Goal: Information Seeking & Learning: Compare options

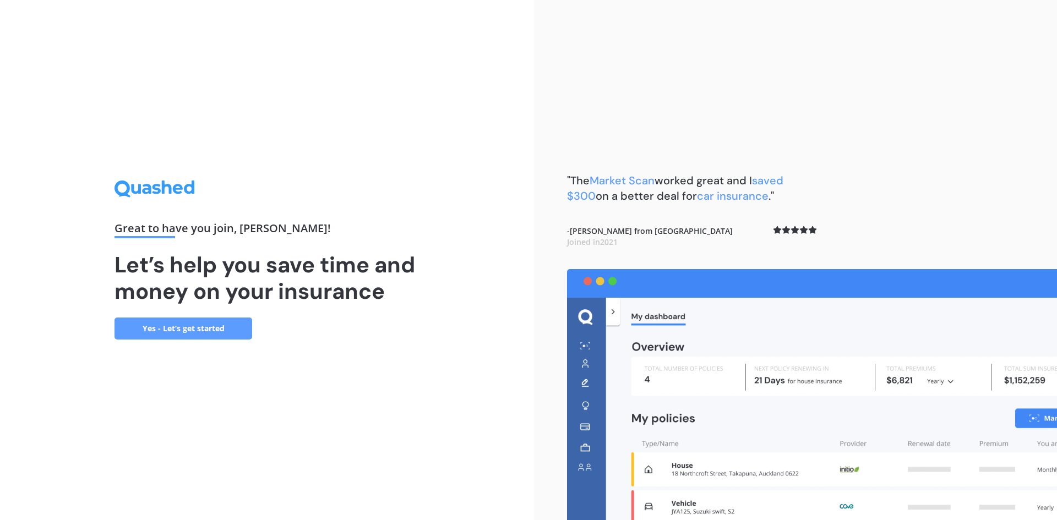
click at [202, 327] on link "Yes - Let’s get started" at bounding box center [184, 329] width 138 height 22
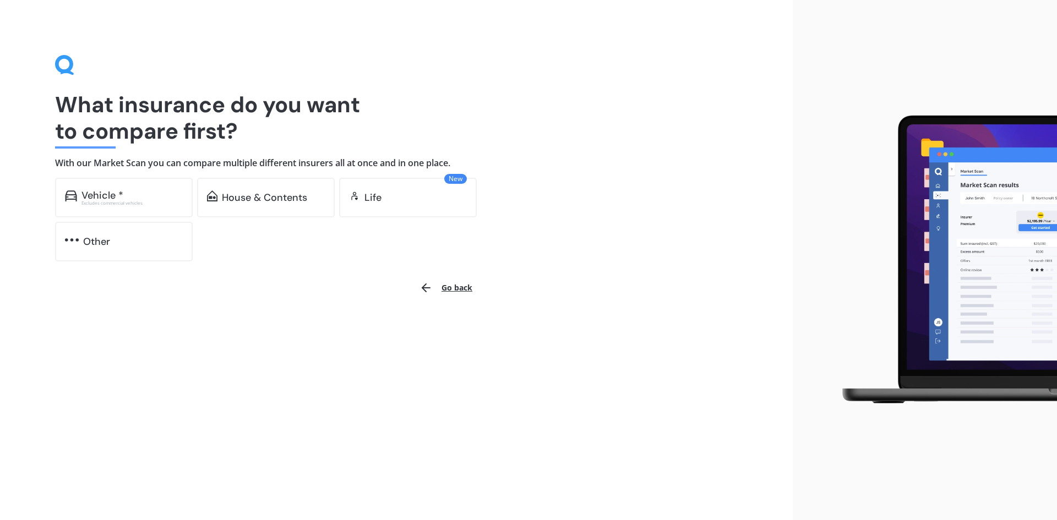
click at [127, 186] on div "Vehicle * Excludes commercial vehicles" at bounding box center [124, 198] width 138 height 40
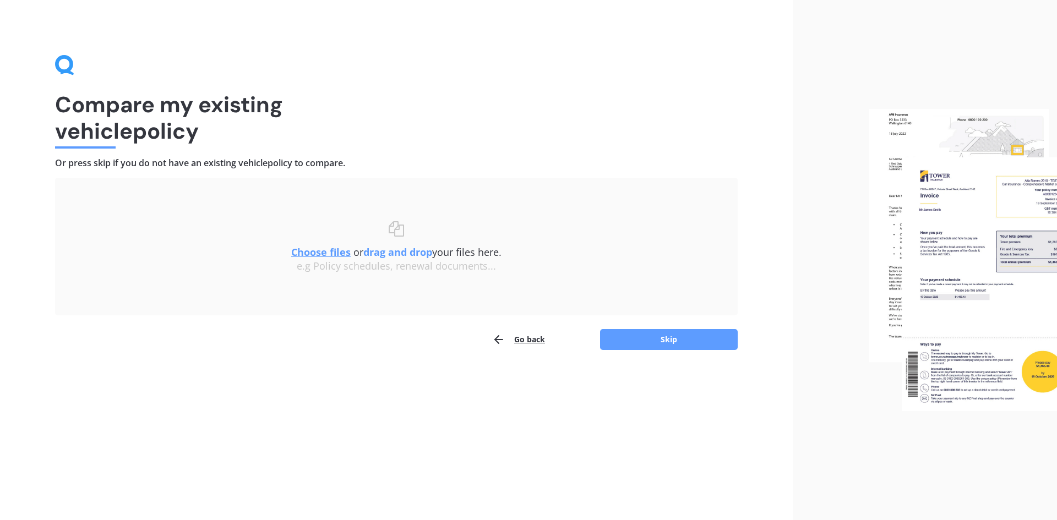
click at [318, 257] on u "Choose files" at bounding box center [320, 252] width 59 height 13
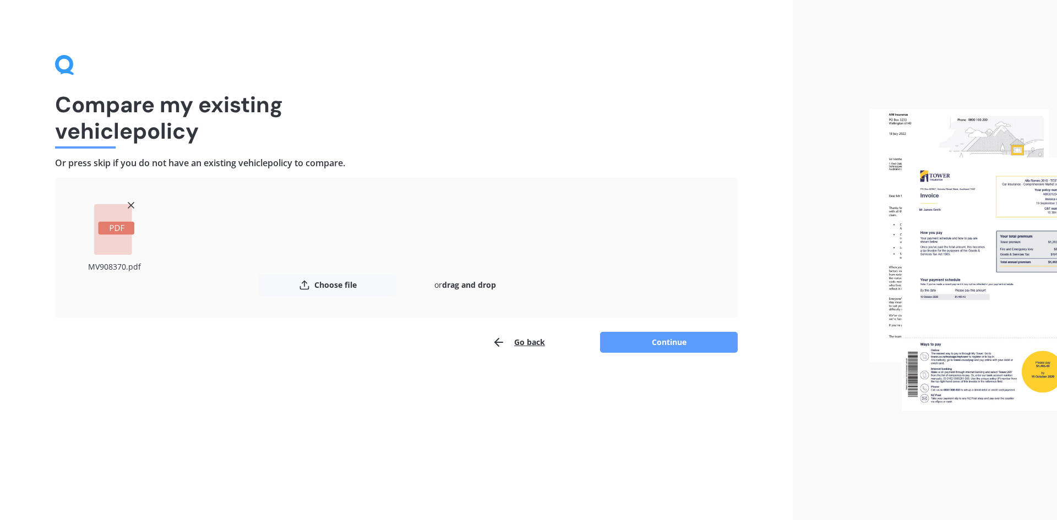
click at [660, 345] on button "Continue" at bounding box center [669, 342] width 138 height 21
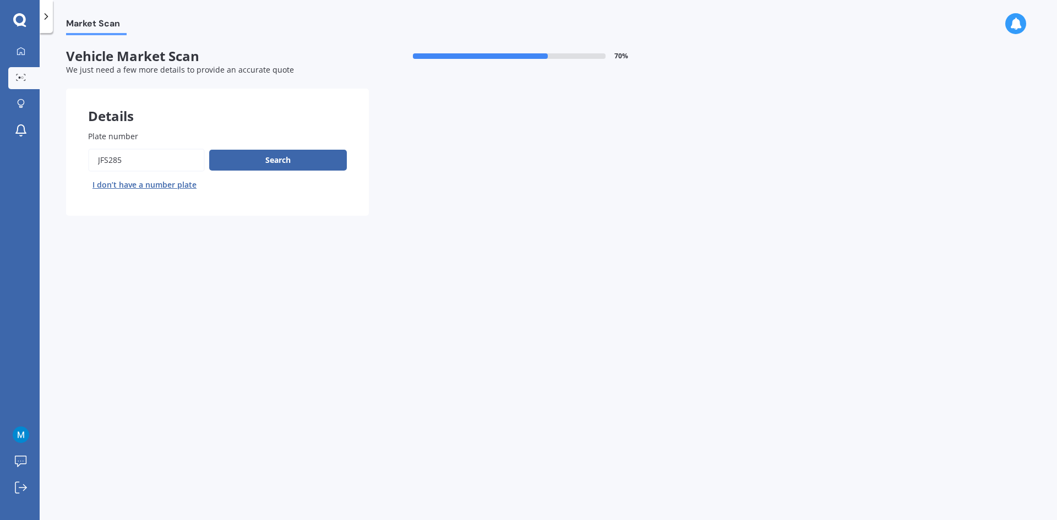
click at [252, 160] on button "Search" at bounding box center [278, 160] width 138 height 21
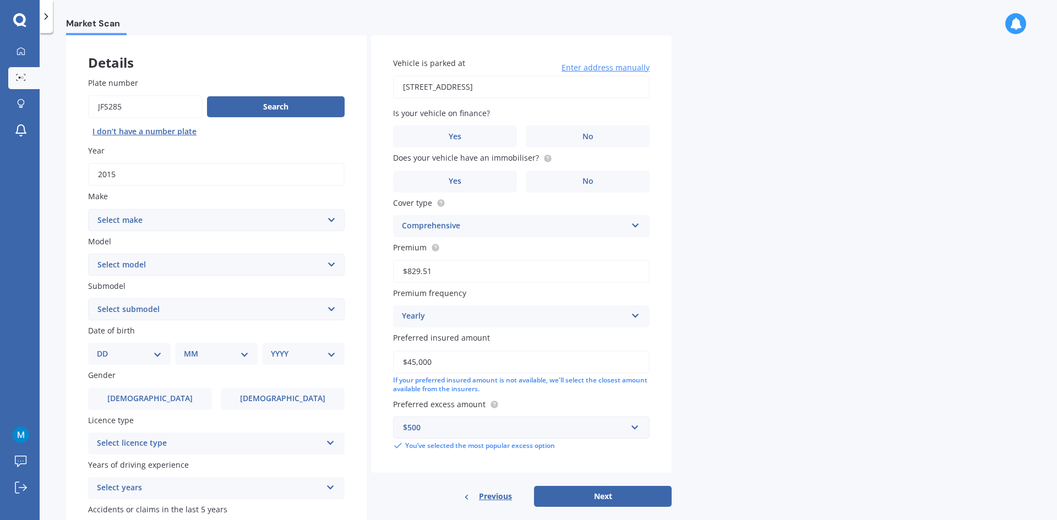
scroll to position [55, 0]
drag, startPoint x: 416, startPoint y: 82, endPoint x: 387, endPoint y: 76, distance: 30.2
click at [387, 76] on div "Vehicle is parked at [STREET_ADDRESS] Enter address manually Is your vehicle on…" at bounding box center [521, 253] width 301 height 438
type input "[STREET_ADDRESS]"
click at [155, 221] on select "Select make AC ALFA ROMEO ASTON [PERSON_NAME] AUDI AUSTIN BEDFORD Bentley BMW B…" at bounding box center [216, 219] width 257 height 22
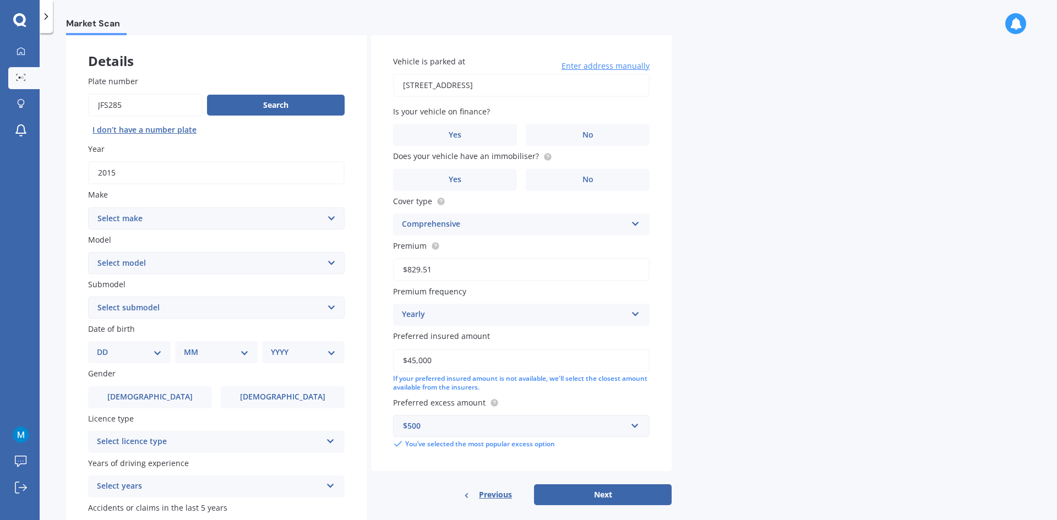
select select "MERCEDES BENZ"
click at [88, 208] on select "Select make AC ALFA ROMEO ASTON [PERSON_NAME] AUDI AUSTIN BEDFORD Bentley BMW B…" at bounding box center [216, 219] width 257 height 22
click at [157, 264] on select "Select model" at bounding box center [216, 263] width 257 height 22
select select "V-CLASS"
click at [88, 252] on select "Select model 190 200 220 230 240 250 260 280 300 320 350 380 400 420 450 500 55…" at bounding box center [216, 263] width 257 height 22
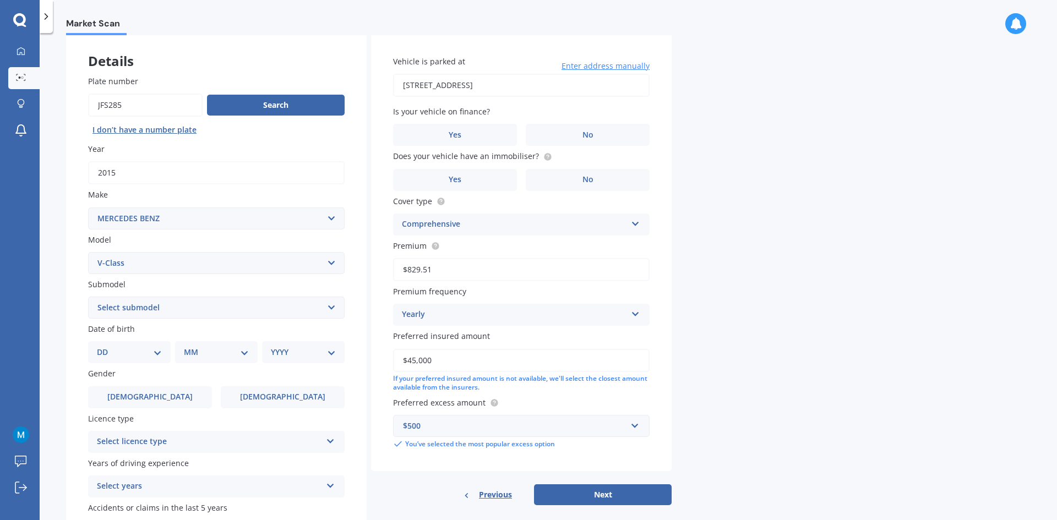
click at [121, 305] on select "Select submodel V250 D AVANTGARDE" at bounding box center [216, 308] width 257 height 22
select select "V250 D AVANTGARDE"
click at [88, 297] on select "Select submodel V250 D AVANTGARDE" at bounding box center [216, 308] width 257 height 22
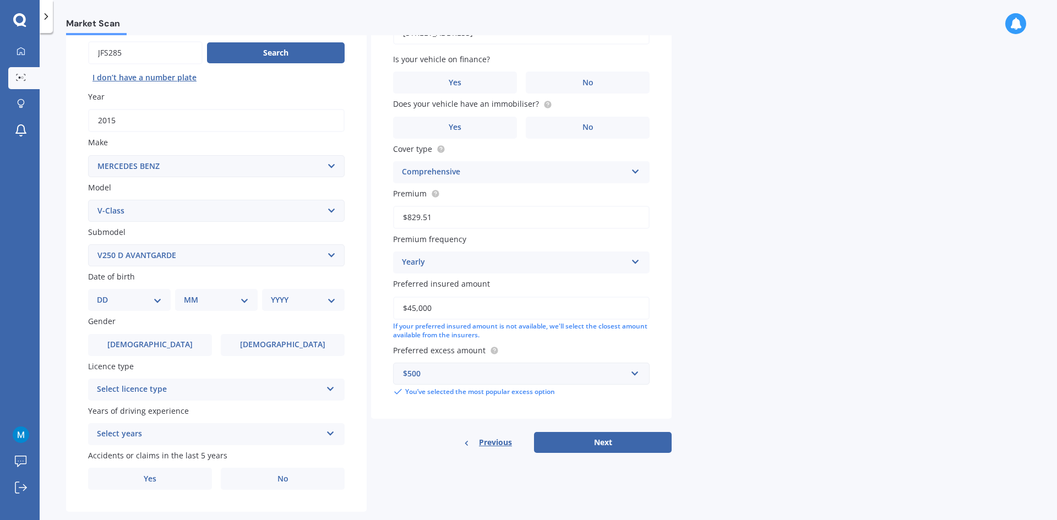
scroll to position [128, 0]
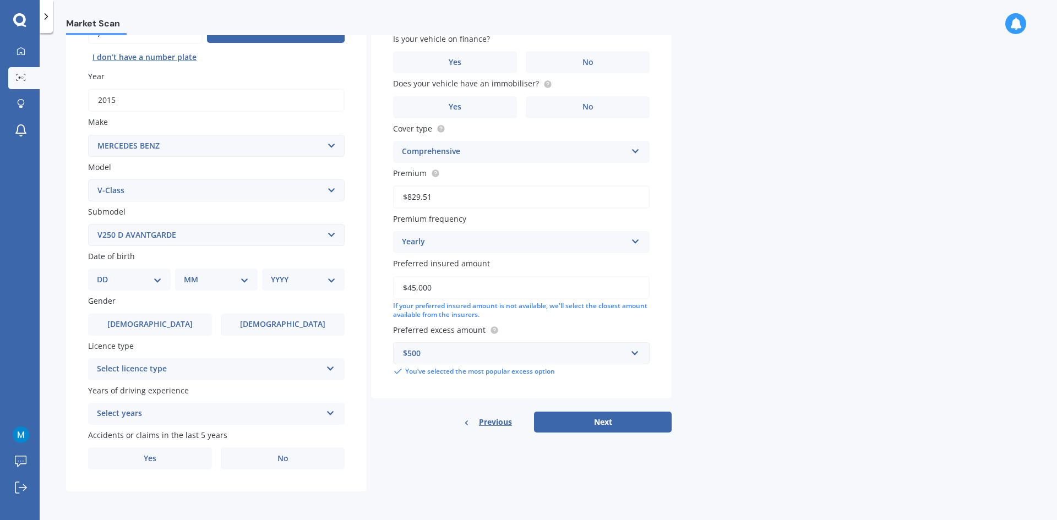
click at [132, 285] on select "DD 01 02 03 04 05 06 07 08 09 10 11 12 13 14 15 16 17 18 19 20 21 22 23 24 25 2…" at bounding box center [129, 280] width 65 height 12
click at [150, 300] on label "Gender" at bounding box center [214, 301] width 252 height 12
click at [122, 321] on label "[DEMOGRAPHIC_DATA]" at bounding box center [150, 325] width 124 height 22
click at [0, 0] on input "[DEMOGRAPHIC_DATA]" at bounding box center [0, 0] width 0 height 0
click at [142, 278] on select "DD 01 02 03 04 05 06 07 08 09 10 11 12 13 14 15 16 17 18 19 20 21 22 23 24 25 2…" at bounding box center [129, 280] width 65 height 12
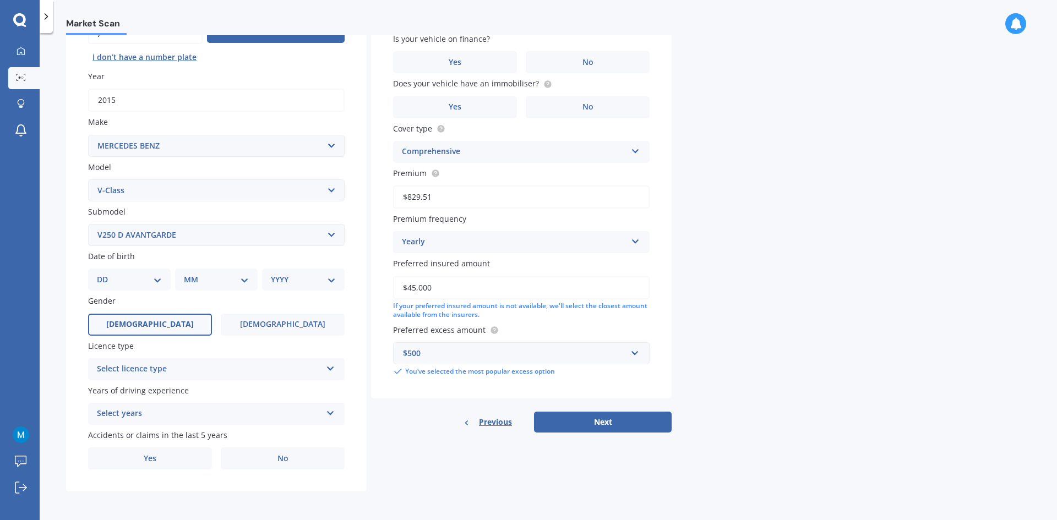
select select "22"
click at [106, 274] on select "DD 01 02 03 04 05 06 07 08 09 10 11 12 13 14 15 16 17 18 19 20 21 22 23 24 25 2…" at bounding box center [129, 280] width 65 height 12
click at [211, 276] on select "MM 01 02 03 04 05 06 07 08 09 10 11 12" at bounding box center [218, 280] width 61 height 12
select select "01"
click at [188, 274] on select "MM 01 02 03 04 05 06 07 08 09 10 11 12" at bounding box center [218, 280] width 61 height 12
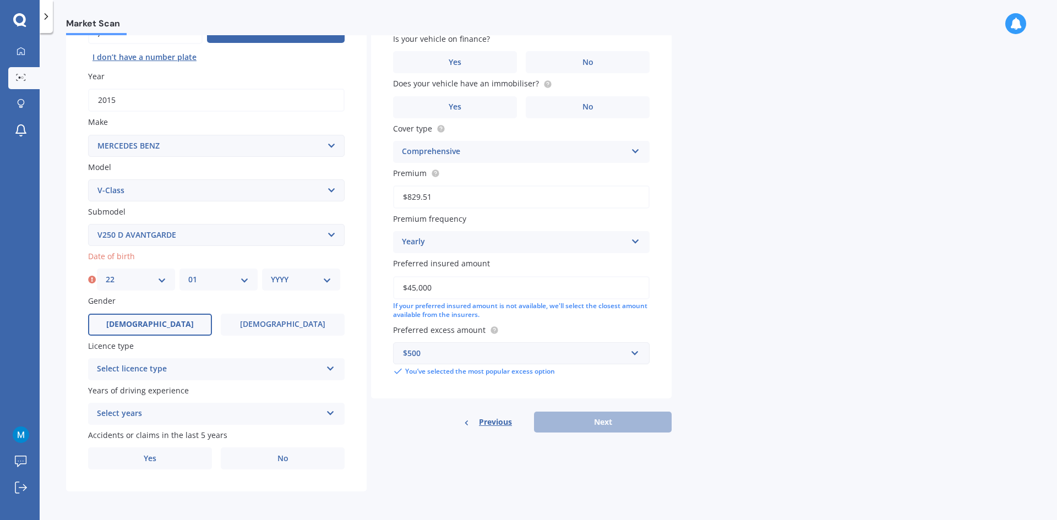
click at [284, 283] on select "YYYY 2025 2024 2023 2022 2021 2020 2019 2018 2017 2016 2015 2014 2013 2012 2011…" at bounding box center [301, 280] width 61 height 12
select select "1985"
click at [271, 274] on select "YYYY 2025 2024 2023 2022 2021 2020 2019 2018 2017 2016 2015 2014 2013 2012 2011…" at bounding box center [301, 280] width 61 height 12
click at [173, 368] on div "Select licence type" at bounding box center [209, 369] width 225 height 13
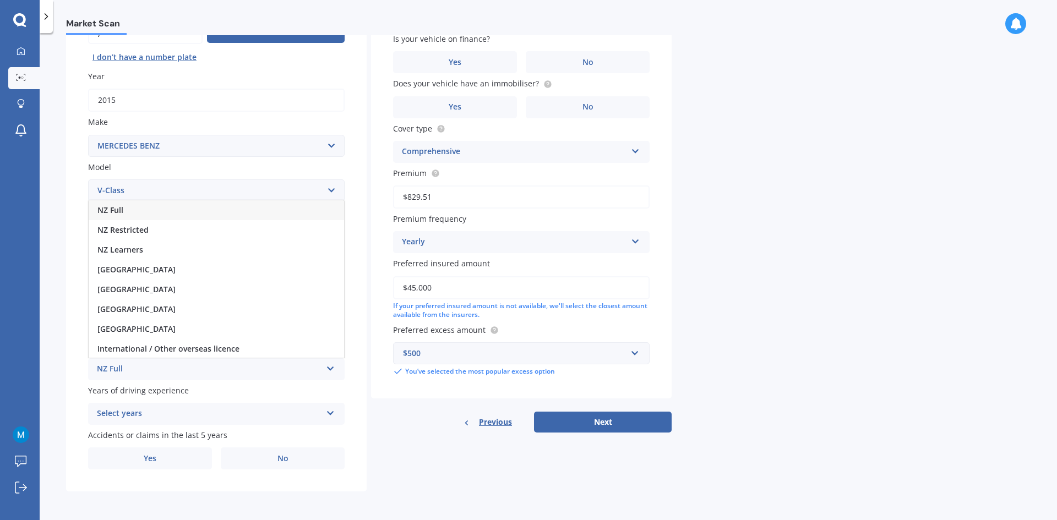
click at [135, 202] on div "NZ Full" at bounding box center [217, 210] width 256 height 20
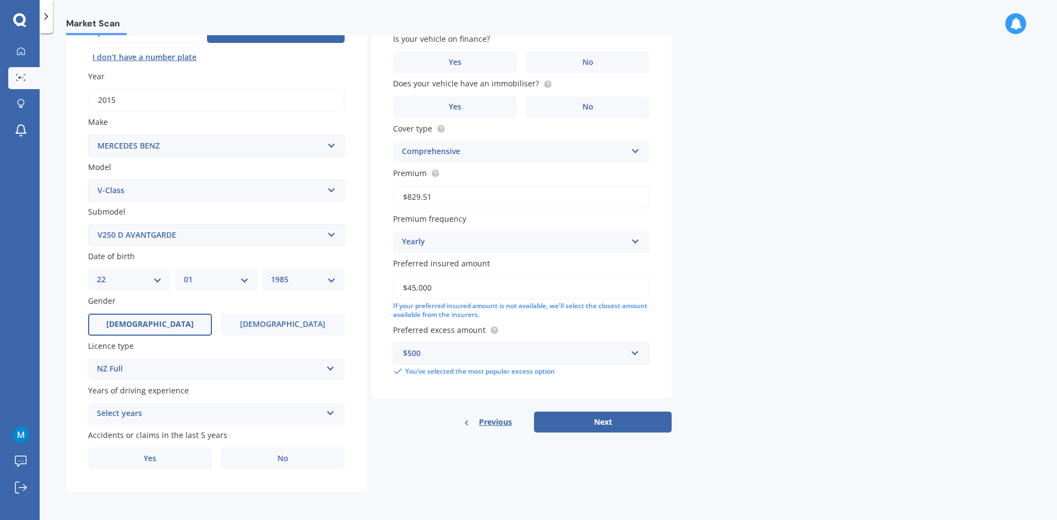
click at [137, 405] on div "Select years 5 or more years 4 years 3 years 2 years 1 year" at bounding box center [216, 414] width 257 height 22
click at [134, 313] on span "5 or more years" at bounding box center [126, 313] width 59 height 10
click at [272, 450] on label "No" at bounding box center [283, 459] width 124 height 22
click at [0, 0] on input "No" at bounding box center [0, 0] width 0 height 0
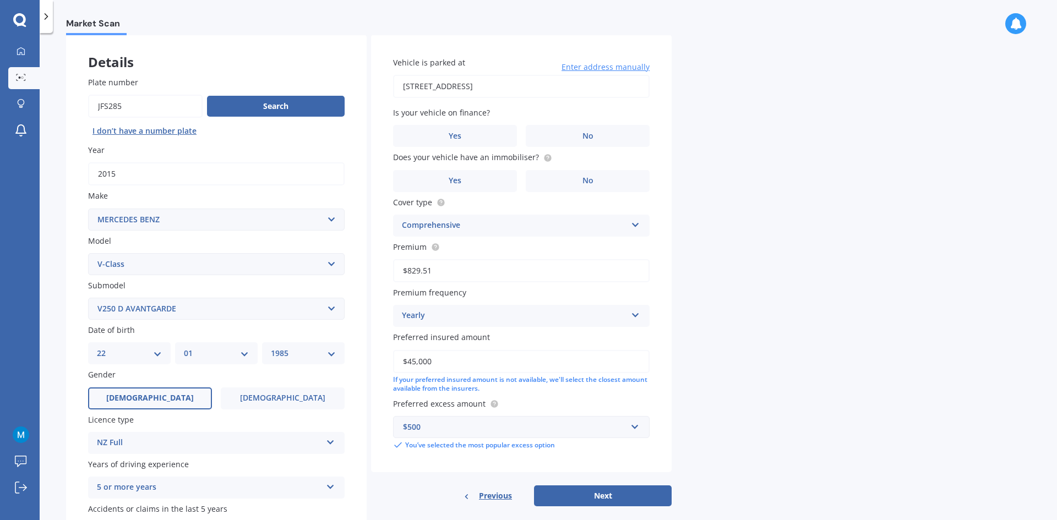
scroll to position [55, 0]
click at [433, 312] on div "Yearly" at bounding box center [514, 314] width 225 height 13
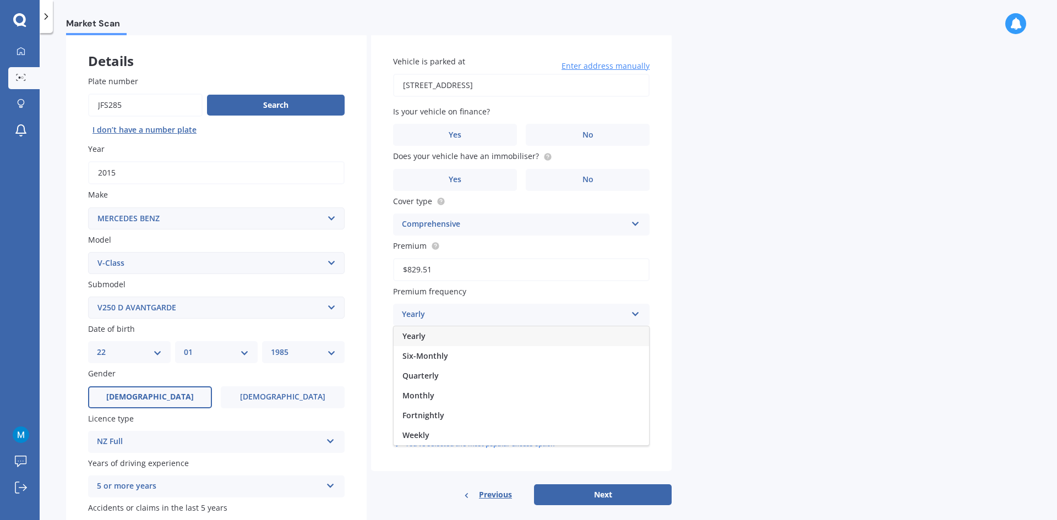
click at [433, 312] on div "Yearly" at bounding box center [514, 314] width 225 height 13
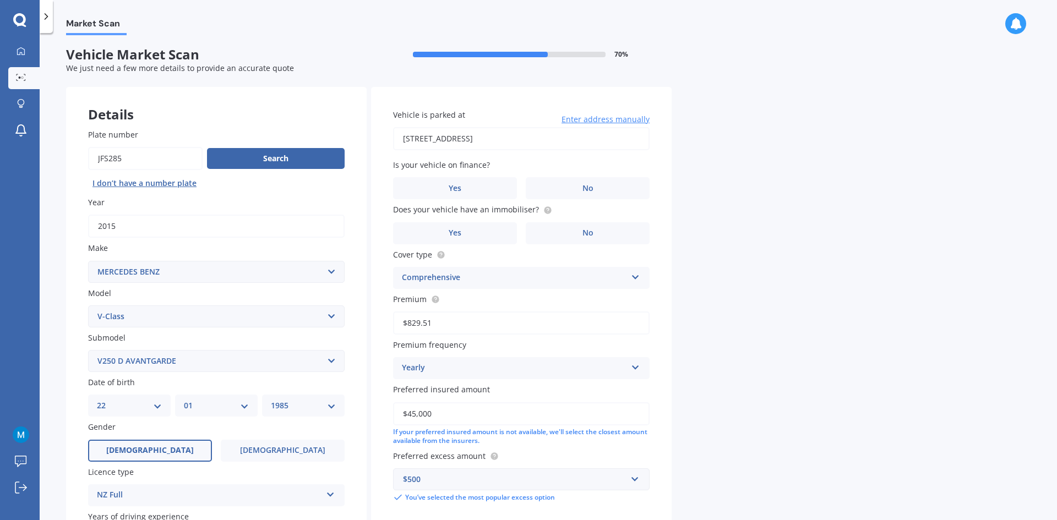
scroll to position [0, 0]
click at [462, 240] on label "Yes" at bounding box center [455, 235] width 124 height 22
click at [0, 0] on input "Yes" at bounding box center [0, 0] width 0 height 0
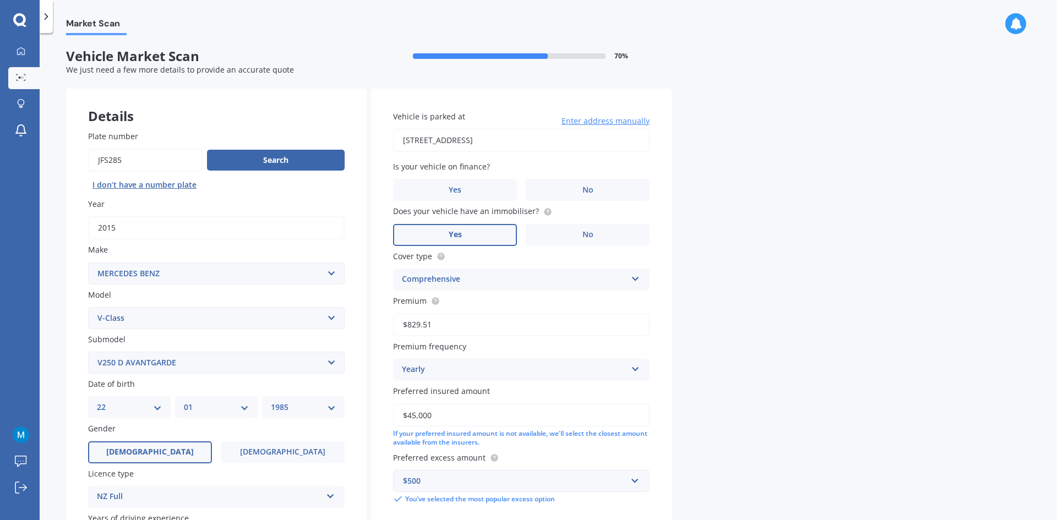
click at [558, 194] on label "No" at bounding box center [588, 190] width 124 height 22
click at [0, 0] on input "No" at bounding box center [0, 0] width 0 height 0
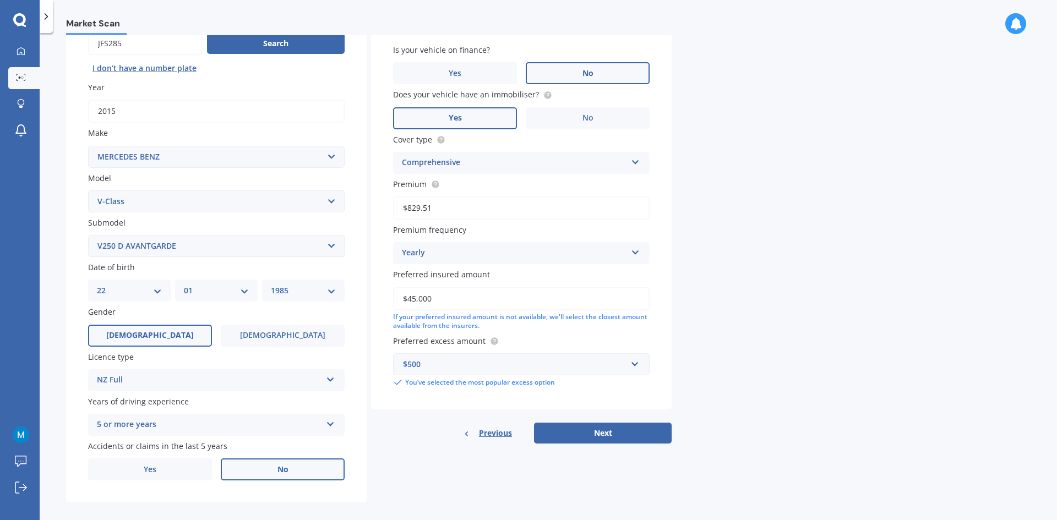
scroll to position [128, 0]
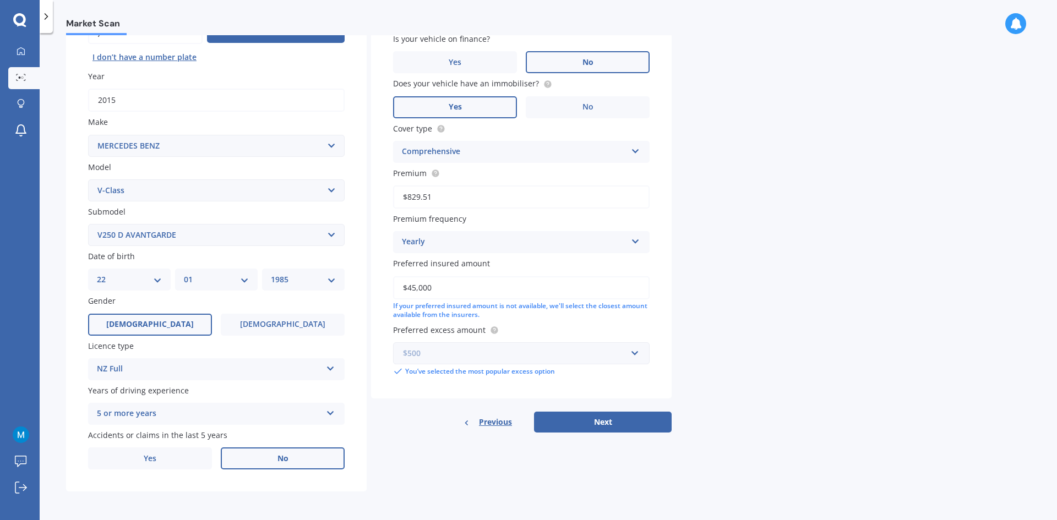
click at [509, 362] on input "text" at bounding box center [517, 353] width 247 height 21
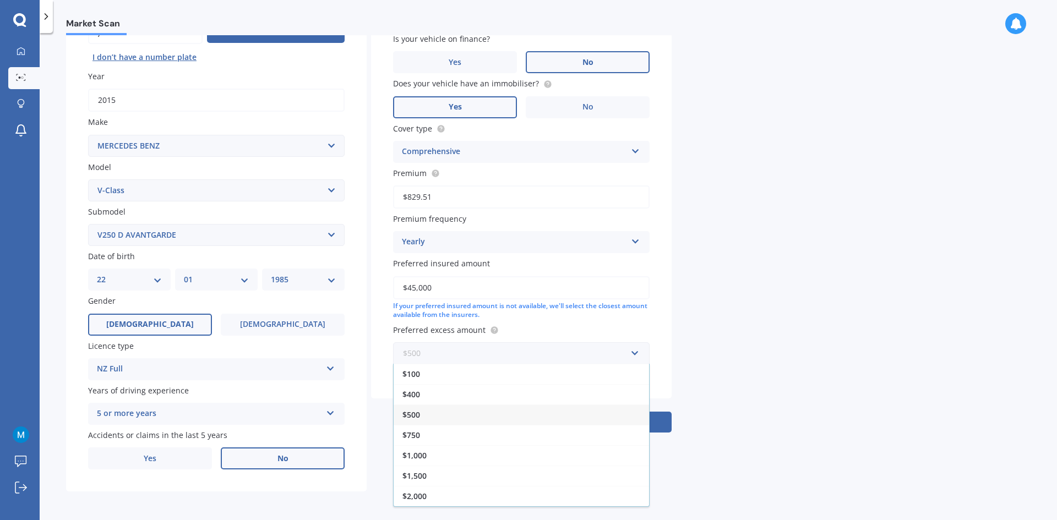
click at [509, 362] on input "text" at bounding box center [517, 353] width 247 height 21
click at [723, 318] on div "Market Scan Vehicle Market Scan 70 % We just need a few more details to provide…" at bounding box center [549, 278] width 1018 height 487
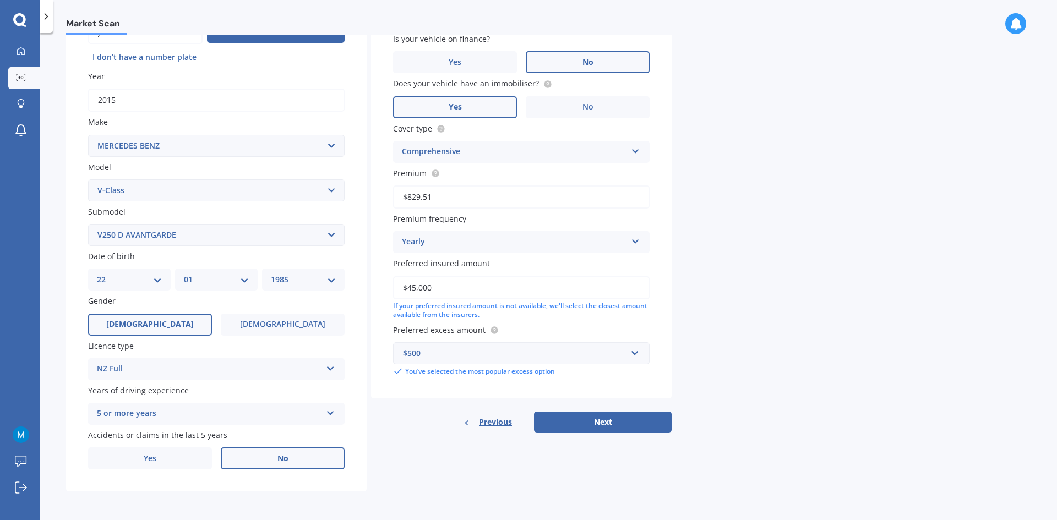
click at [576, 423] on button "Next" at bounding box center [603, 422] width 138 height 21
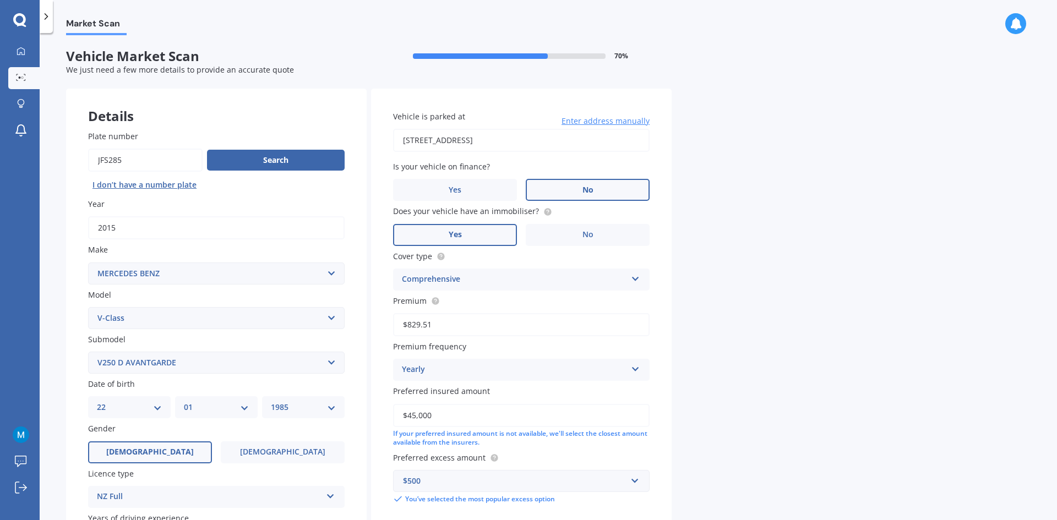
select select "22"
select select "01"
select select "1985"
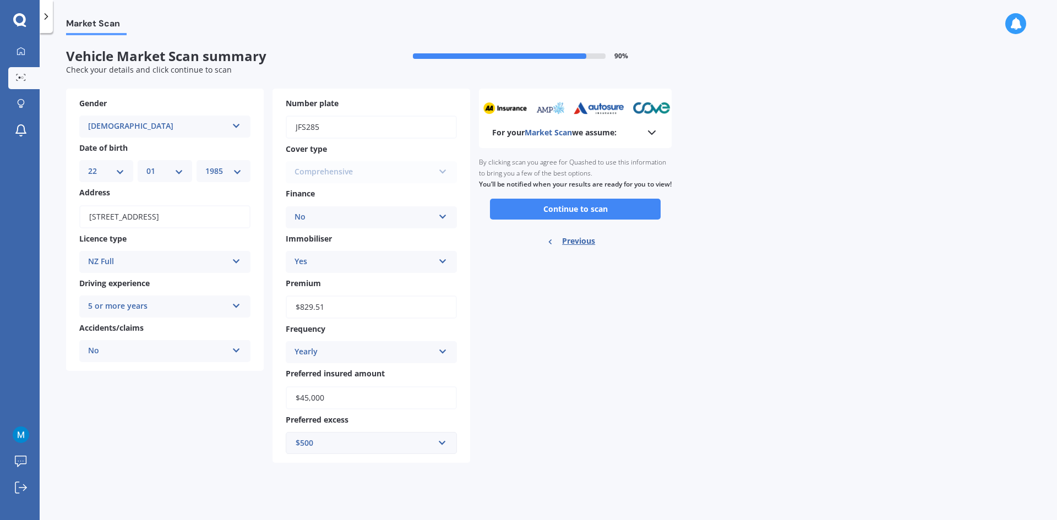
click at [653, 138] on icon at bounding box center [651, 132] width 13 height 13
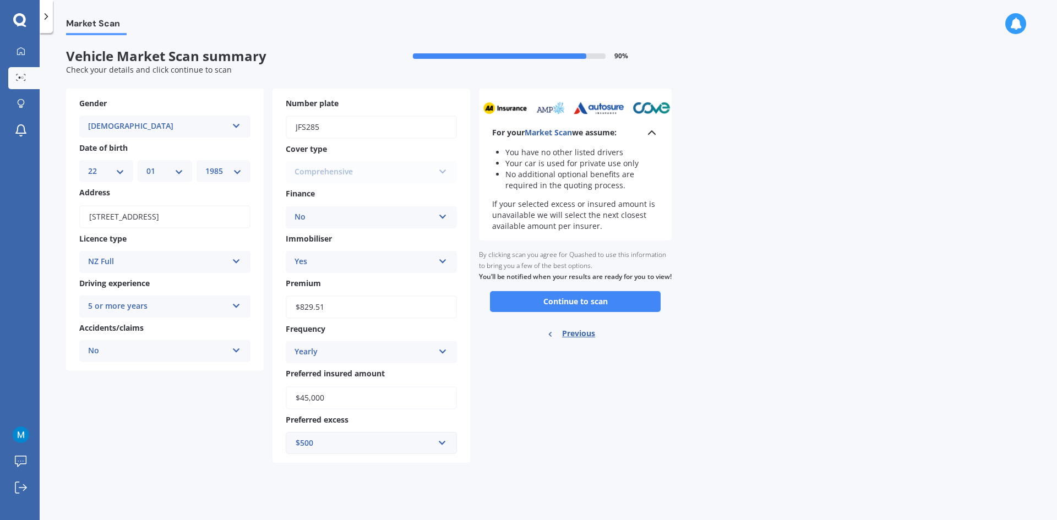
click at [553, 312] on button "Continue to scan" at bounding box center [575, 301] width 171 height 21
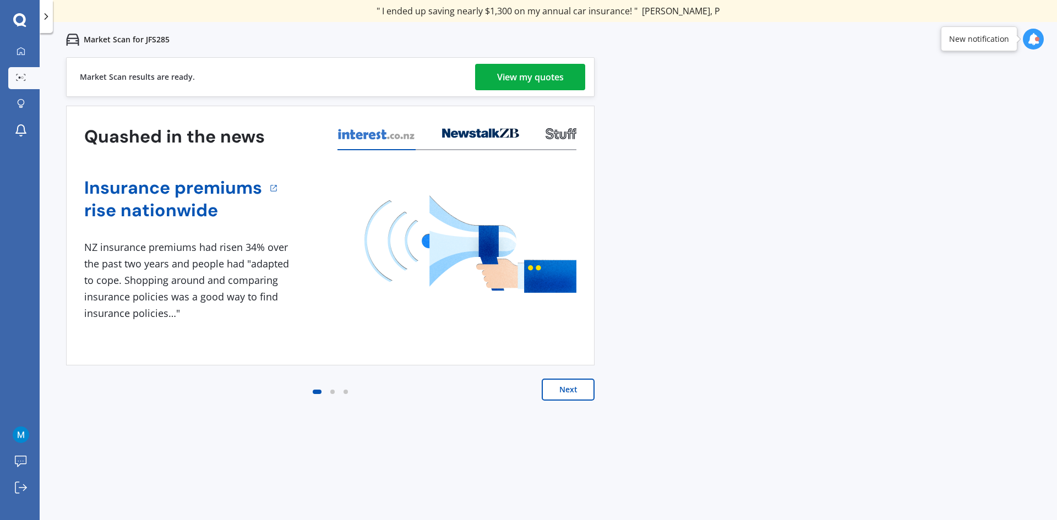
click at [548, 78] on div "View my quotes" at bounding box center [530, 77] width 67 height 26
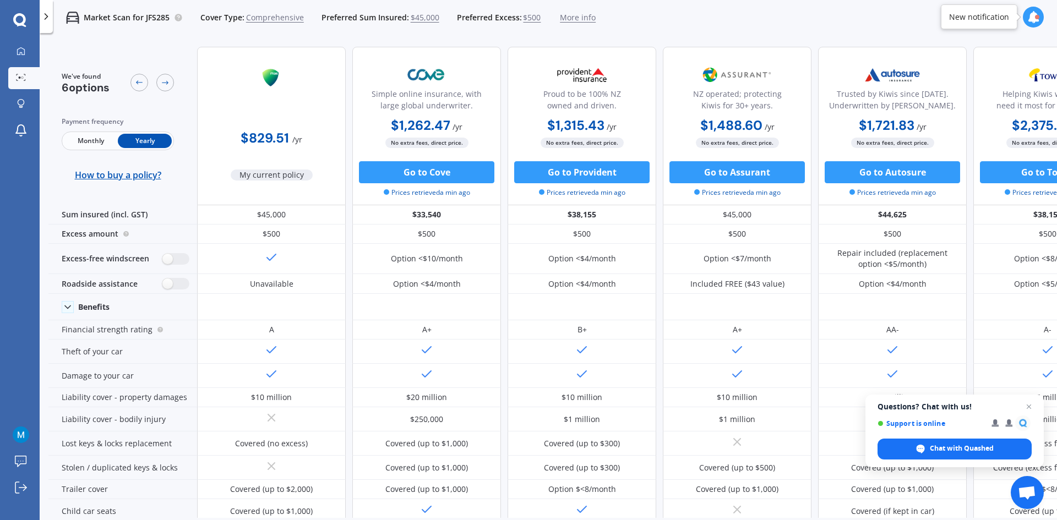
click at [1030, 15] on icon at bounding box center [1034, 17] width 12 height 12
click at [899, 23] on div "Market Scan for JFS285 Cover Type: Comprehensive Preferred Sum Insured: $45,000…" at bounding box center [549, 17] width 1018 height 35
click at [531, 20] on span "$500" at bounding box center [532, 17] width 18 height 11
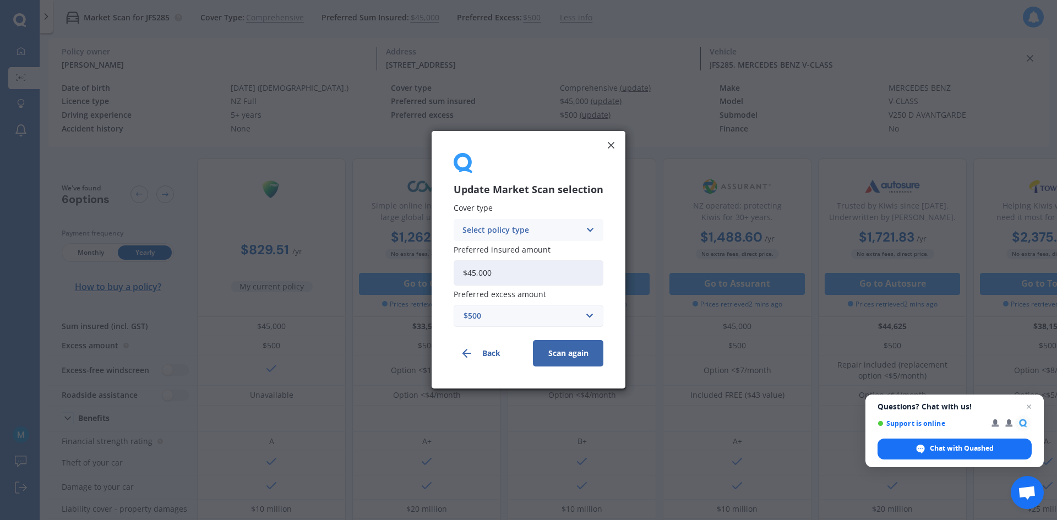
click at [506, 316] on div "$500" at bounding box center [522, 317] width 117 height 12
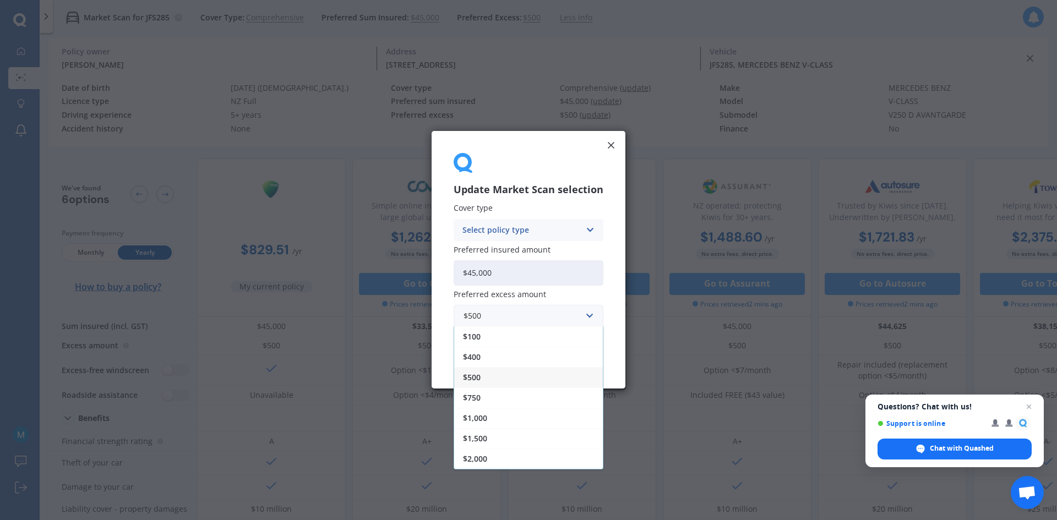
click at [501, 421] on div "$1,000" at bounding box center [528, 419] width 149 height 20
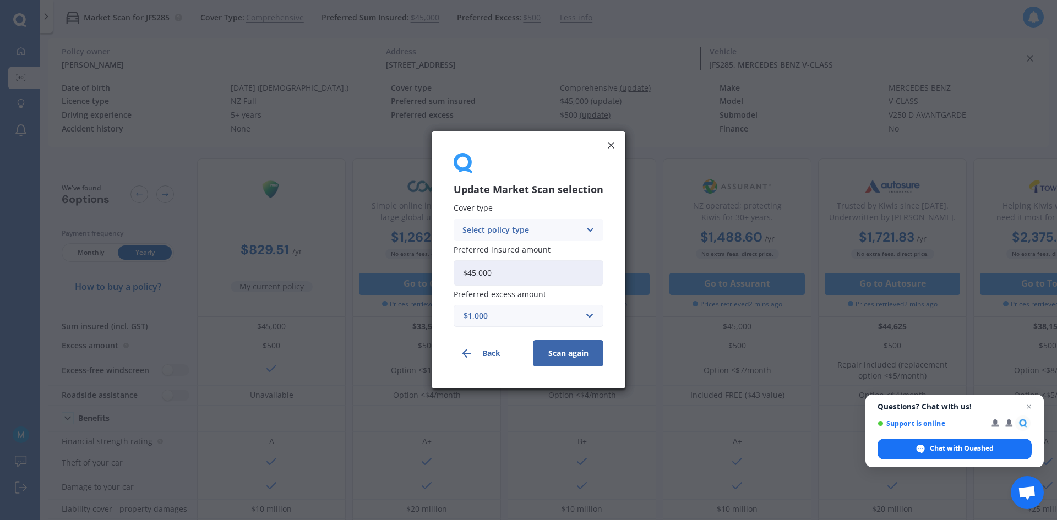
click at [546, 357] on button "Scan again" at bounding box center [568, 354] width 70 height 26
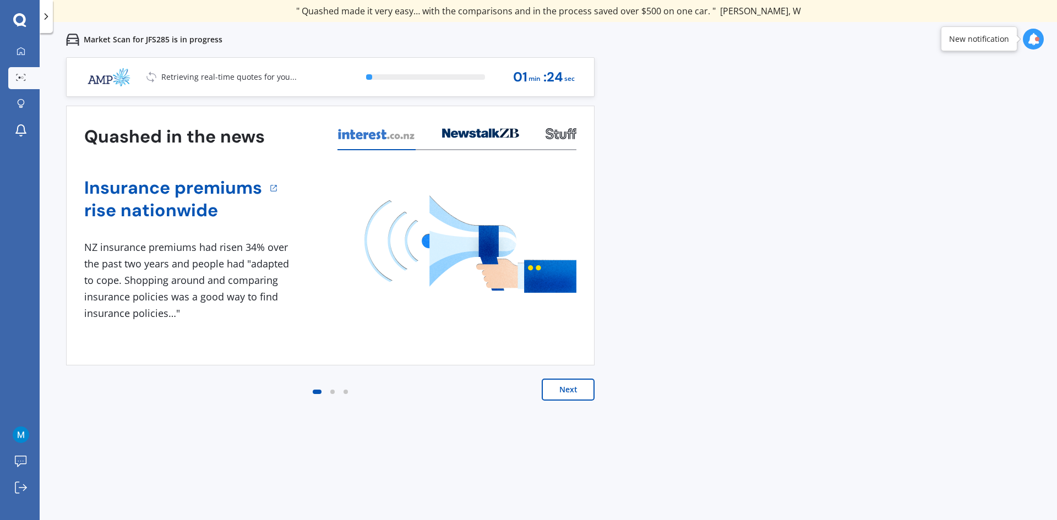
drag, startPoint x: 569, startPoint y: 395, endPoint x: 414, endPoint y: 483, distance: 178.3
click at [414, 483] on div "Previous 80,000+ [DEMOGRAPHIC_DATA] consumers have signed up to shop and save t…" at bounding box center [549, 317] width 1018 height 520
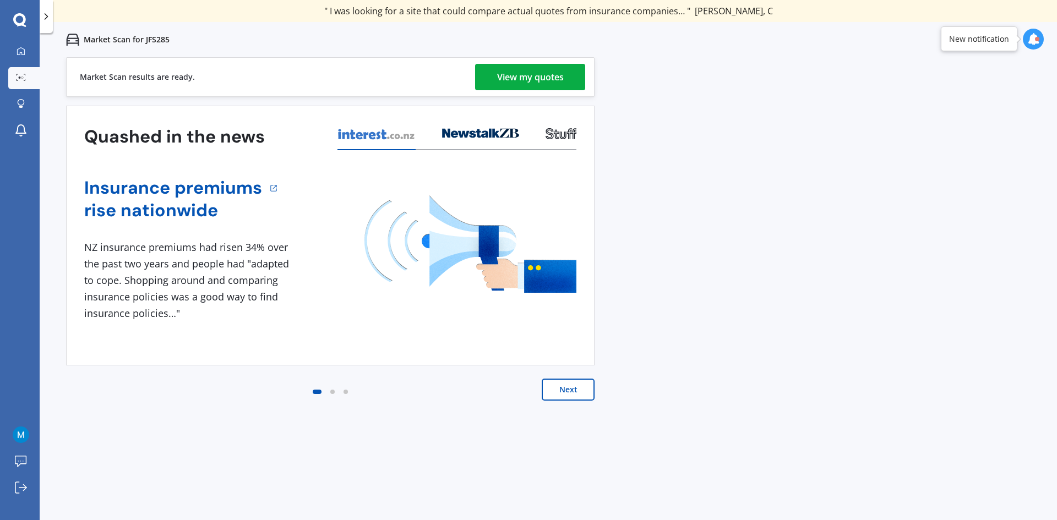
click at [523, 78] on div "View my quotes" at bounding box center [530, 77] width 67 height 26
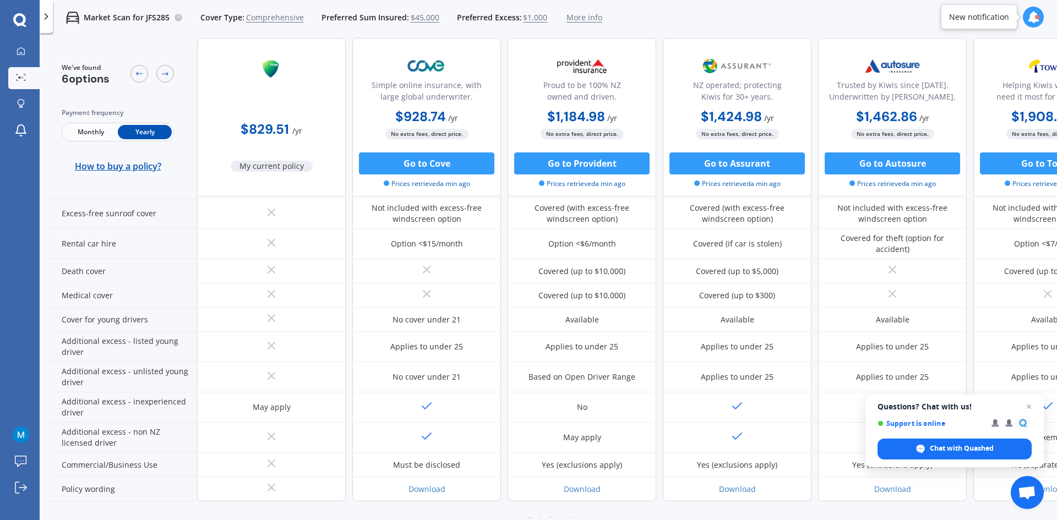
scroll to position [506, 0]
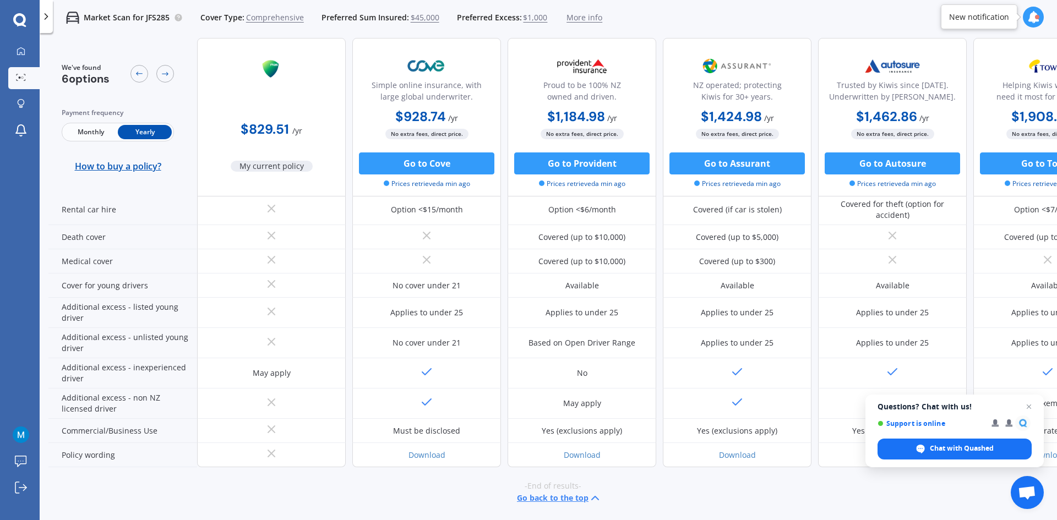
click at [1030, 410] on span "Close chat" at bounding box center [1029, 406] width 13 height 13
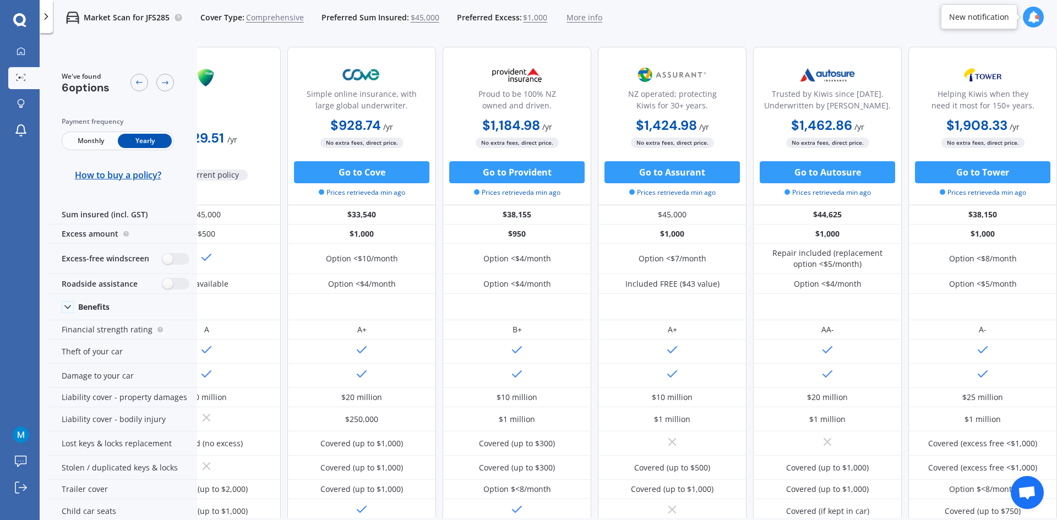
scroll to position [0, 0]
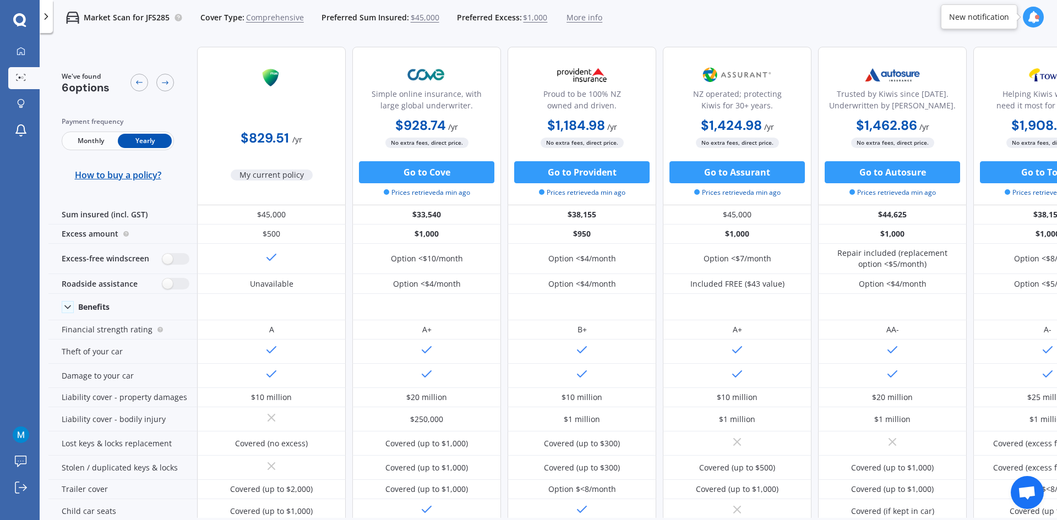
click at [416, 18] on span "$45,000" at bounding box center [425, 17] width 29 height 11
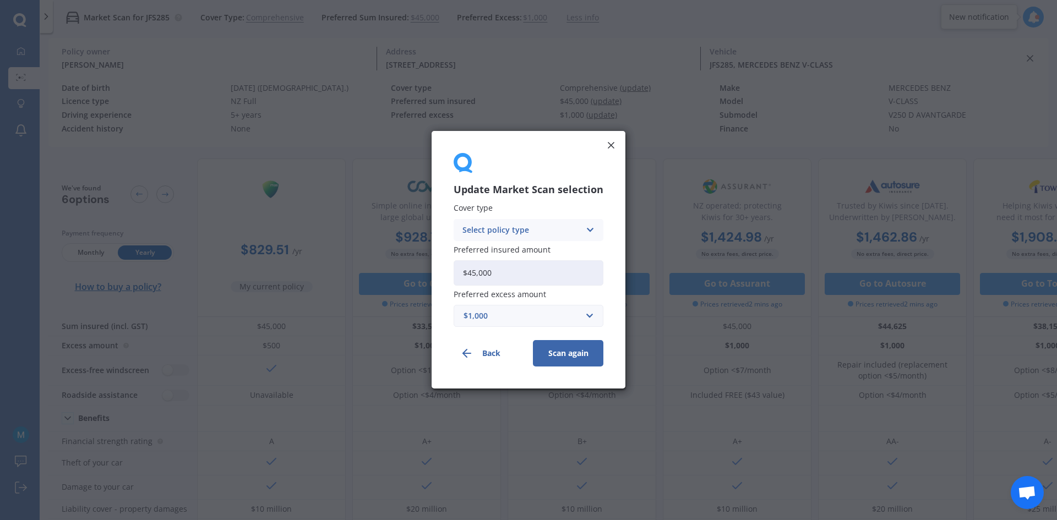
drag, startPoint x: 497, startPoint y: 272, endPoint x: 360, endPoint y: 264, distance: 137.9
click at [357, 260] on div "Update Market Scan selection Cover type Select policy type Comprehensive Third …" at bounding box center [528, 260] width 1057 height 520
type input "$35,000"
click at [584, 352] on button "Scan again" at bounding box center [568, 354] width 70 height 26
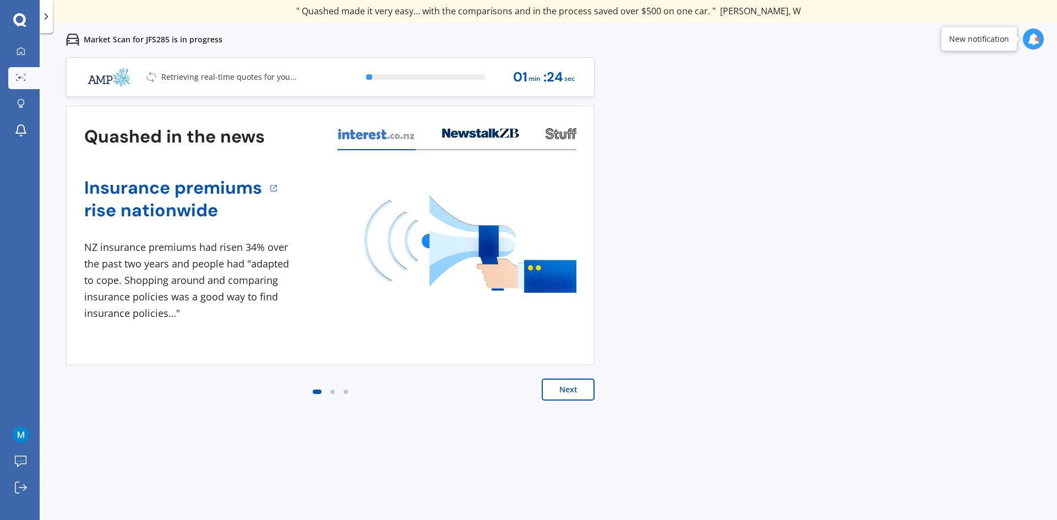
click at [553, 388] on button "Next" at bounding box center [568, 390] width 53 height 22
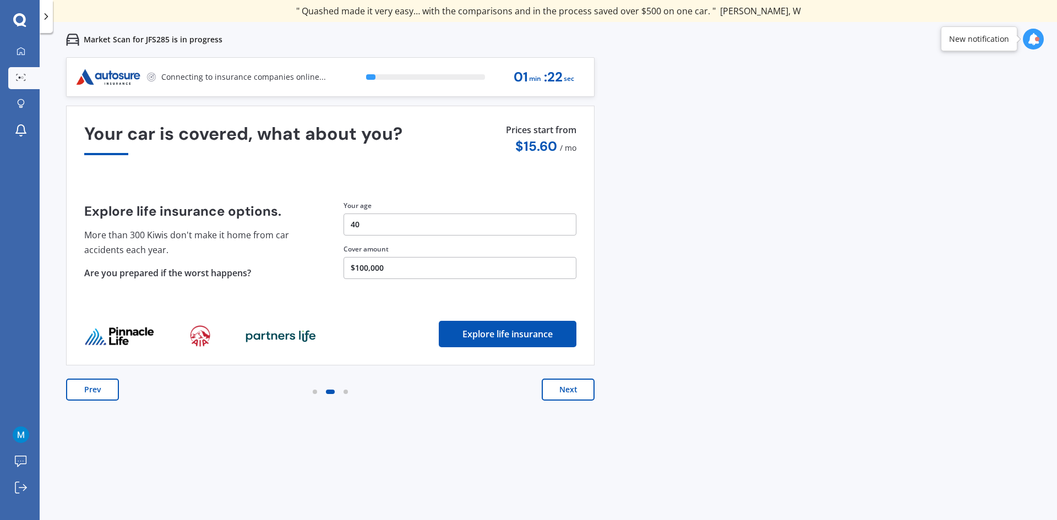
click at [562, 392] on button "Next" at bounding box center [568, 390] width 53 height 22
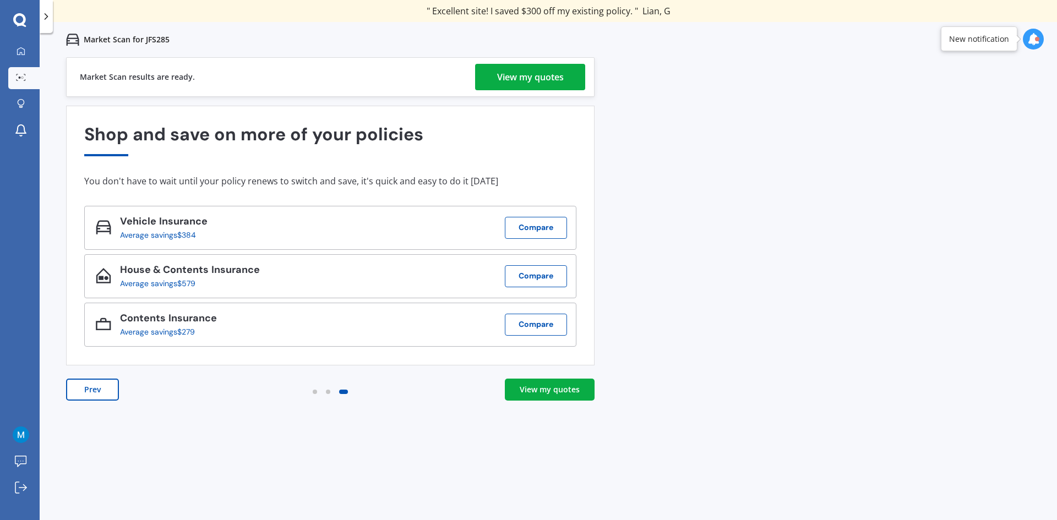
click at [511, 90] on div "Market Scan results are ready. View my quotes" at bounding box center [330, 77] width 529 height 40
click at [519, 78] on div "View my quotes" at bounding box center [530, 77] width 67 height 26
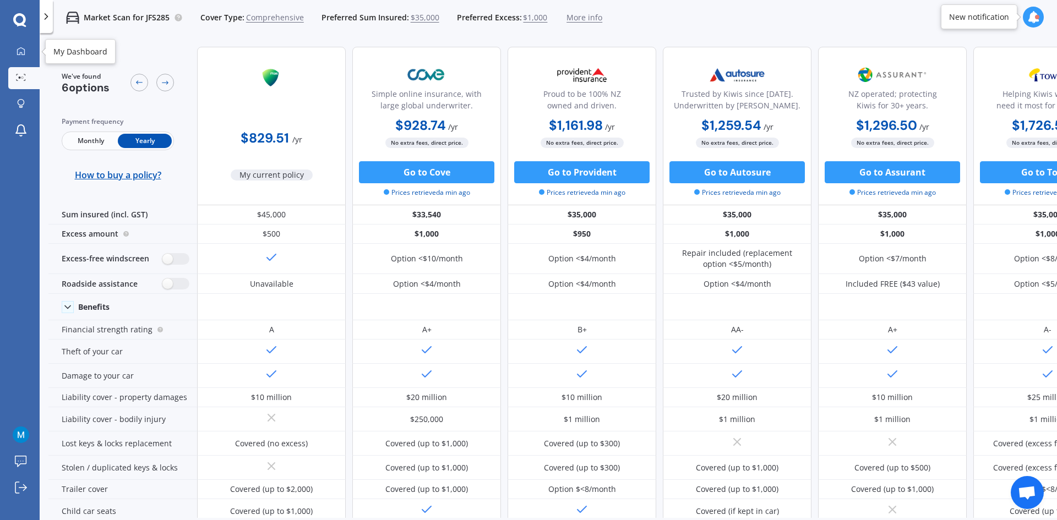
click at [19, 48] on icon at bounding box center [21, 51] width 9 height 9
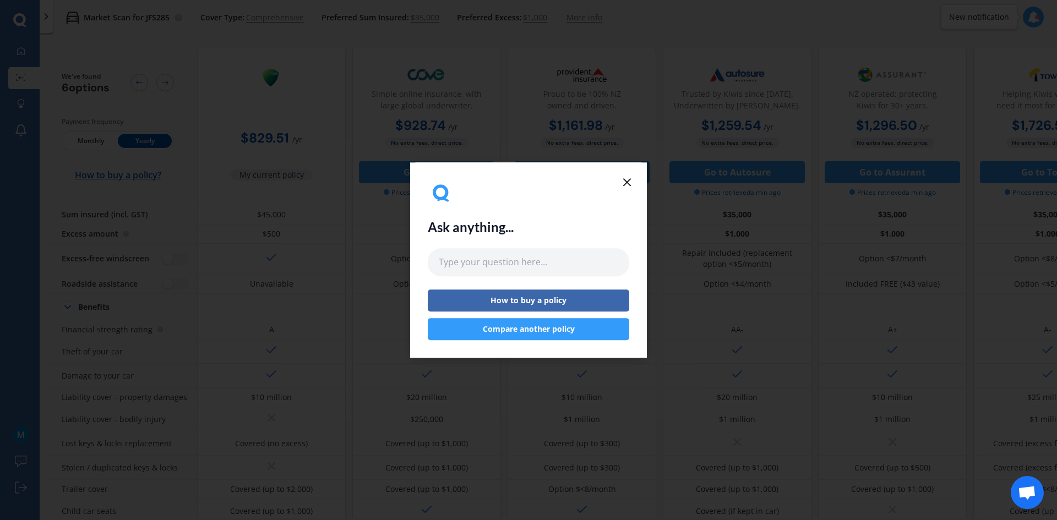
click at [526, 331] on button "Compare another policy" at bounding box center [529, 329] width 202 height 22
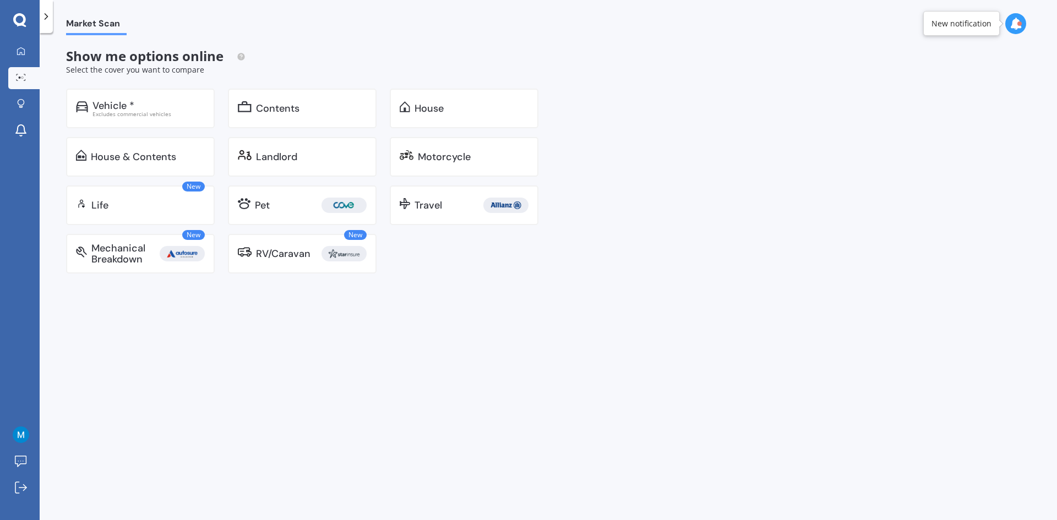
click at [181, 150] on div "House & Contents" at bounding box center [140, 157] width 149 height 40
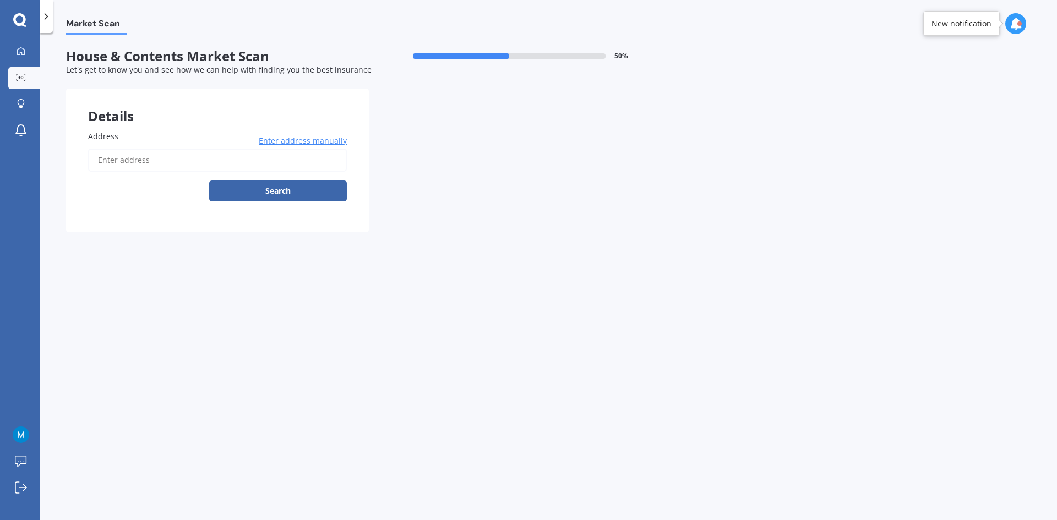
click at [263, 166] on input "Address" at bounding box center [217, 160] width 259 height 23
type input "[STREET_ADDRESS]"
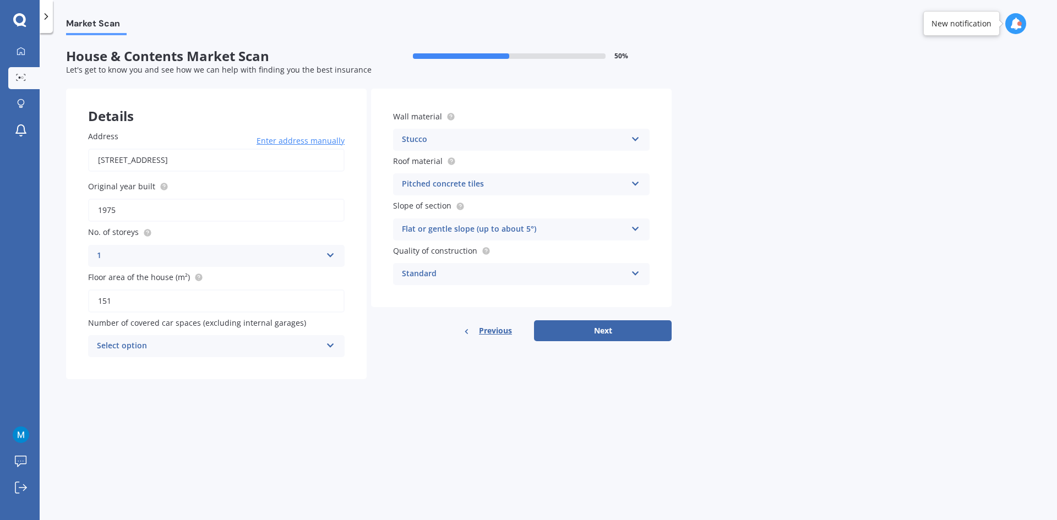
click at [271, 344] on div "Select option" at bounding box center [209, 346] width 225 height 13
click at [184, 335] on div "0 0 1 2 3 4 5+" at bounding box center [216, 346] width 257 height 22
click at [519, 187] on div "Pitched concrete tiles" at bounding box center [514, 184] width 225 height 13
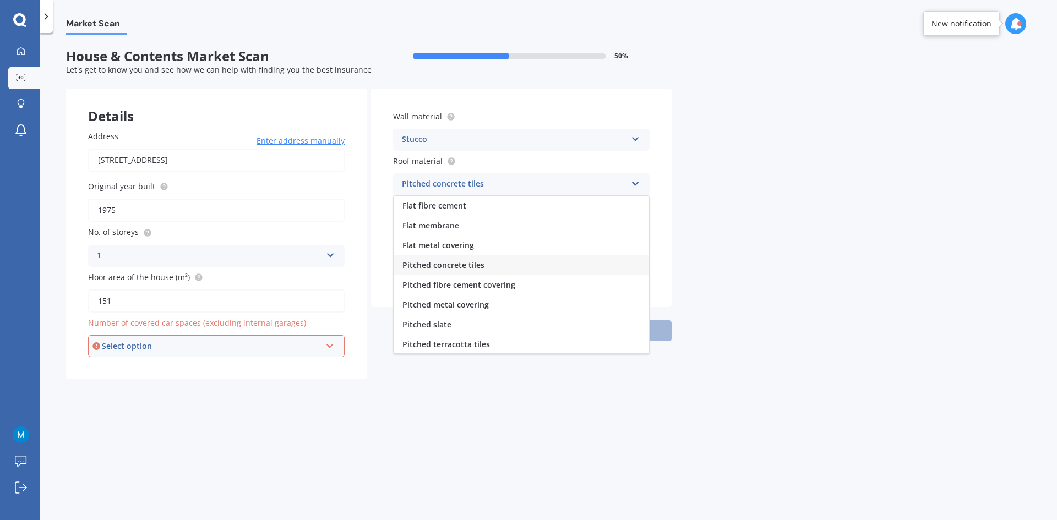
click at [501, 304] on div "Pitched metal covering" at bounding box center [522, 305] width 256 height 20
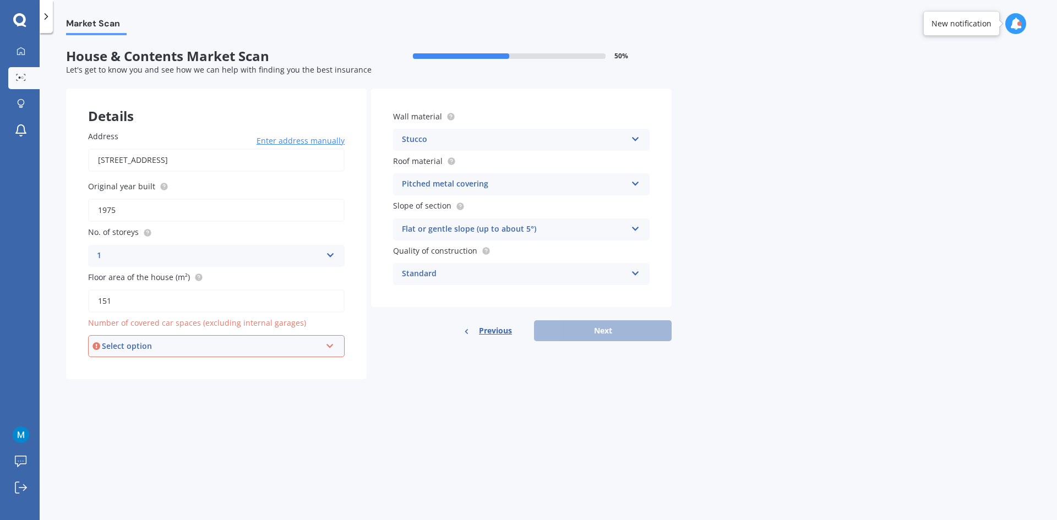
click at [593, 229] on div "Flat or gentle slope (up to about 5°)" at bounding box center [514, 229] width 225 height 13
click at [572, 269] on div "Moderate slope (about 15°)" at bounding box center [522, 271] width 256 height 20
click at [571, 273] on div "Standard" at bounding box center [514, 274] width 225 height 13
click at [617, 327] on div "Previous Next" at bounding box center [521, 331] width 301 height 21
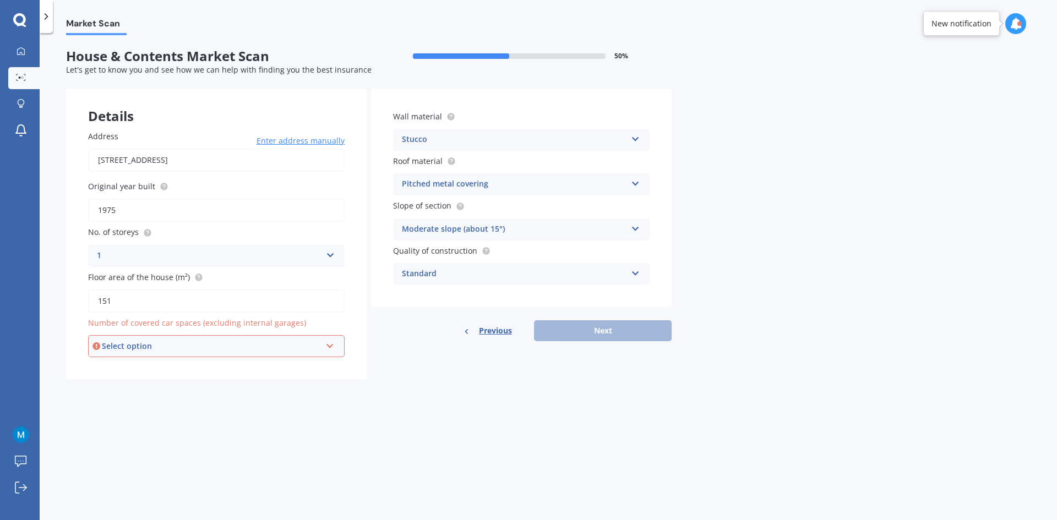
drag, startPoint x: 437, startPoint y: 400, endPoint x: 430, endPoint y: 397, distance: 7.7
click at [430, 397] on div "Market Scan House & Contents Market Scan 50 % Let's get to know you and see how…" at bounding box center [549, 278] width 1018 height 487
click at [268, 351] on div "Select option" at bounding box center [211, 346] width 219 height 12
click at [221, 367] on div "0" at bounding box center [216, 367] width 254 height 20
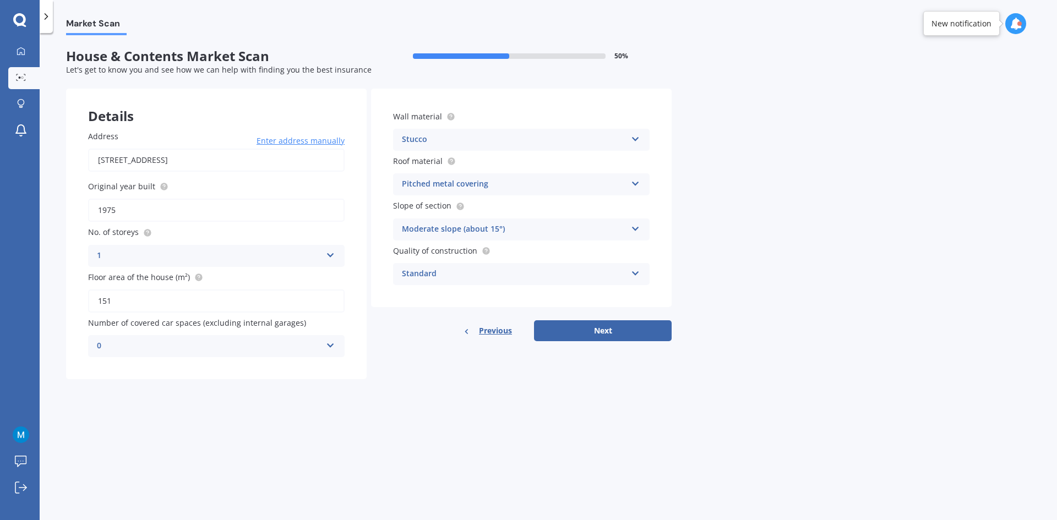
click at [626, 330] on button "Next" at bounding box center [603, 331] width 138 height 21
select select "22"
select select "01"
select select "1985"
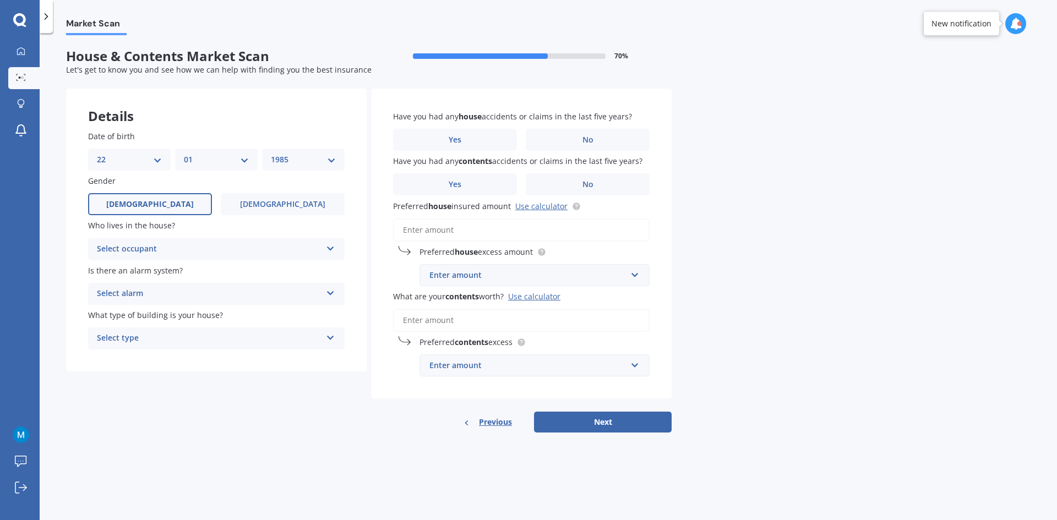
click at [204, 247] on div "Select occupant" at bounding box center [209, 249] width 225 height 13
click at [180, 269] on div "Owner" at bounding box center [217, 271] width 256 height 20
click at [232, 288] on div "Select alarm" at bounding box center [209, 293] width 225 height 13
click at [118, 350] on div "No" at bounding box center [217, 355] width 256 height 20
click at [256, 338] on div "Select type" at bounding box center [209, 338] width 225 height 13
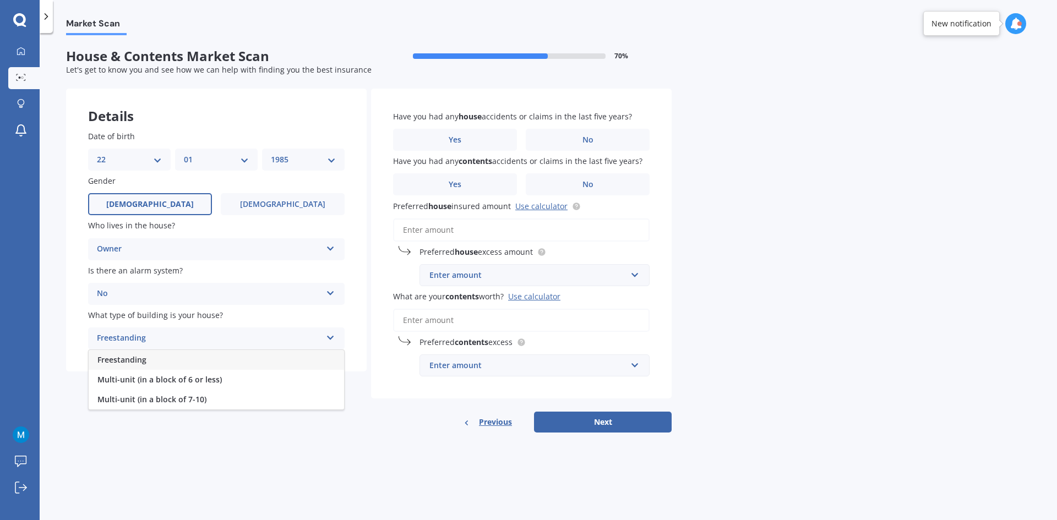
click at [234, 366] on div "Freestanding" at bounding box center [217, 360] width 256 height 20
click at [585, 139] on span "No" at bounding box center [588, 139] width 11 height 9
click at [0, 0] on input "No" at bounding box center [0, 0] width 0 height 0
click at [590, 188] on span "No" at bounding box center [588, 184] width 11 height 9
click at [0, 0] on input "No" at bounding box center [0, 0] width 0 height 0
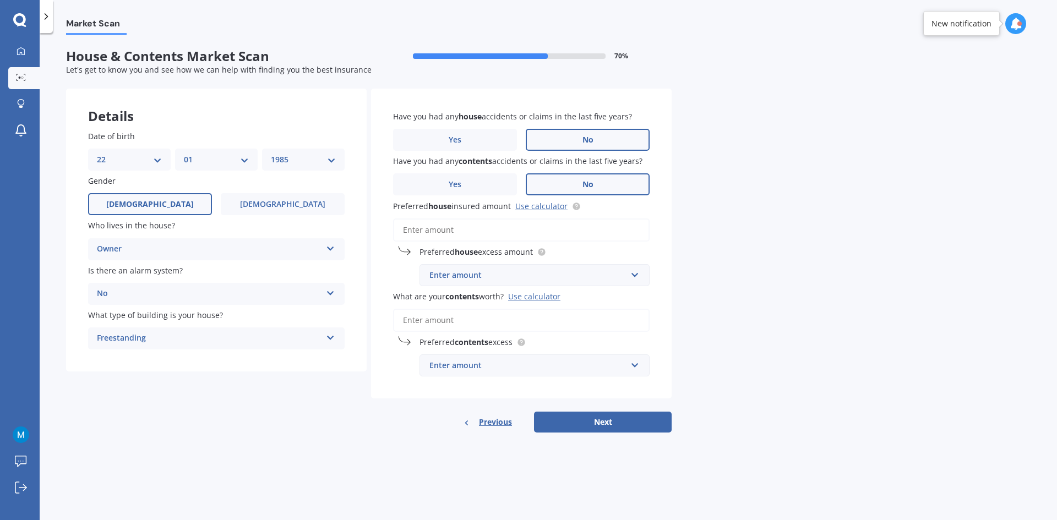
click at [504, 230] on input "Preferred house insured amount Use calculator" at bounding box center [521, 230] width 257 height 23
click at [514, 273] on div "Enter amount" at bounding box center [528, 275] width 197 height 12
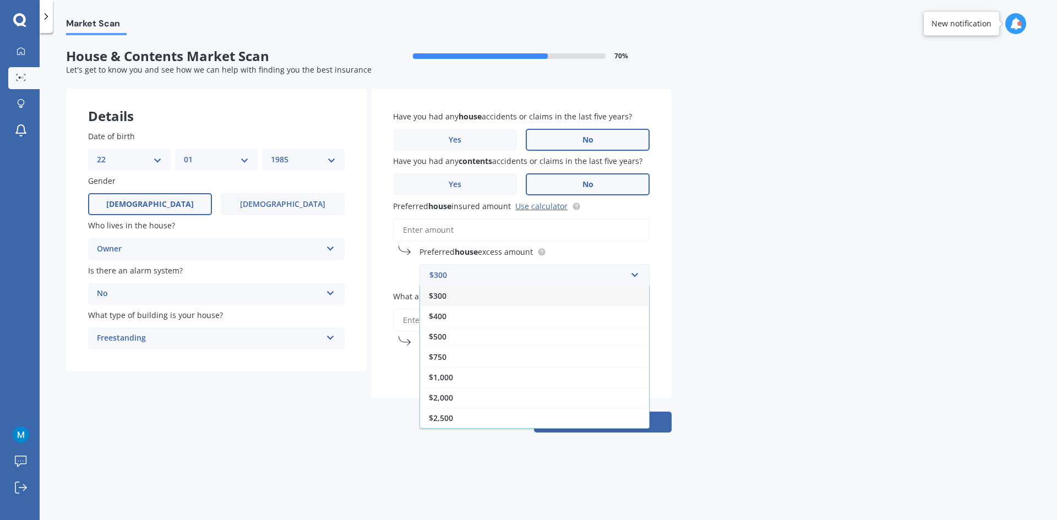
drag, startPoint x: 501, startPoint y: 385, endPoint x: 506, endPoint y: 360, distance: 25.4
click at [501, 383] on div "$1,000" at bounding box center [534, 377] width 229 height 20
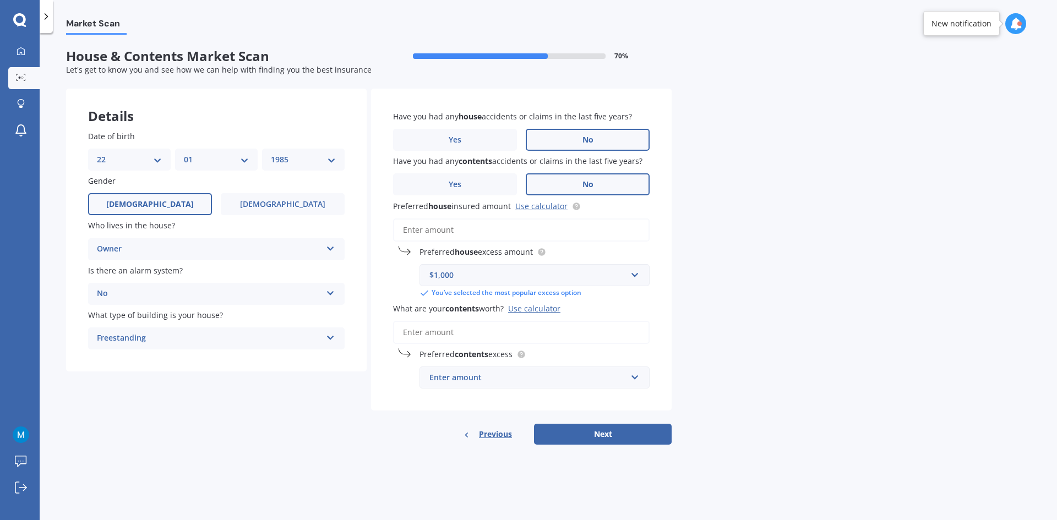
click at [469, 227] on input "Preferred house insured amount Use calculator" at bounding box center [521, 230] width 257 height 23
click at [550, 204] on link "Use calculator" at bounding box center [541, 206] width 52 height 10
click at [456, 225] on input "Preferred house insured amount Use calculator" at bounding box center [521, 230] width 257 height 23
paste input "$737,866"
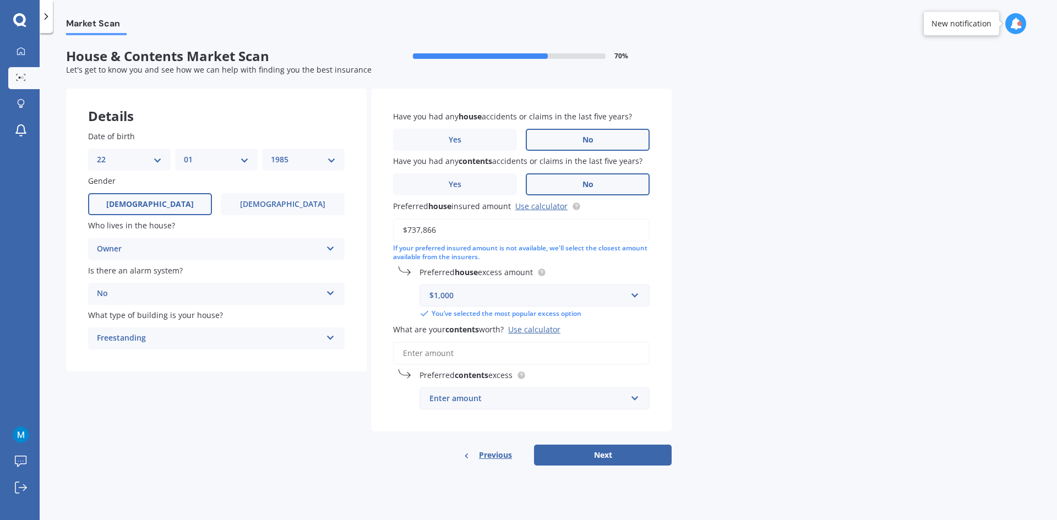
type input "$737,866"
click at [767, 272] on div "Market Scan House & Contents Market Scan 70 % Let's get to know you and see how…" at bounding box center [549, 278] width 1018 height 487
click at [540, 349] on input "What are your contents worth? Use calculator" at bounding box center [521, 353] width 257 height 23
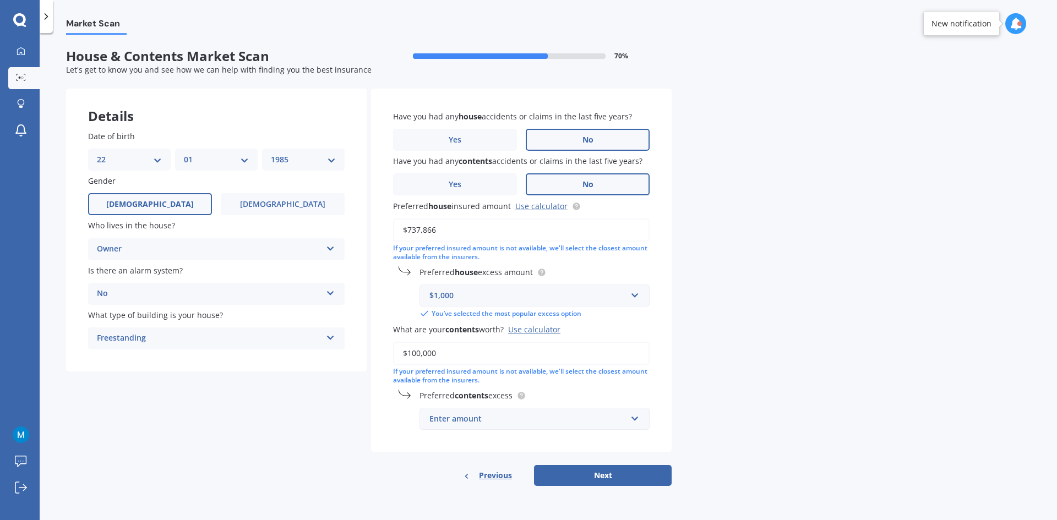
type input "$100,000"
click at [548, 425] on div "Enter amount" at bounding box center [528, 419] width 197 height 12
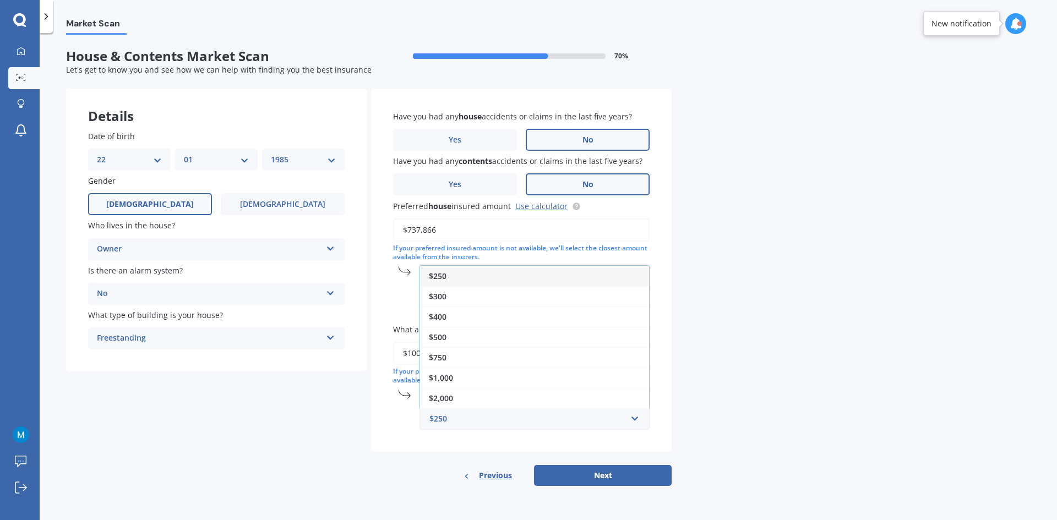
click at [459, 382] on div "$1,000" at bounding box center [534, 378] width 229 height 20
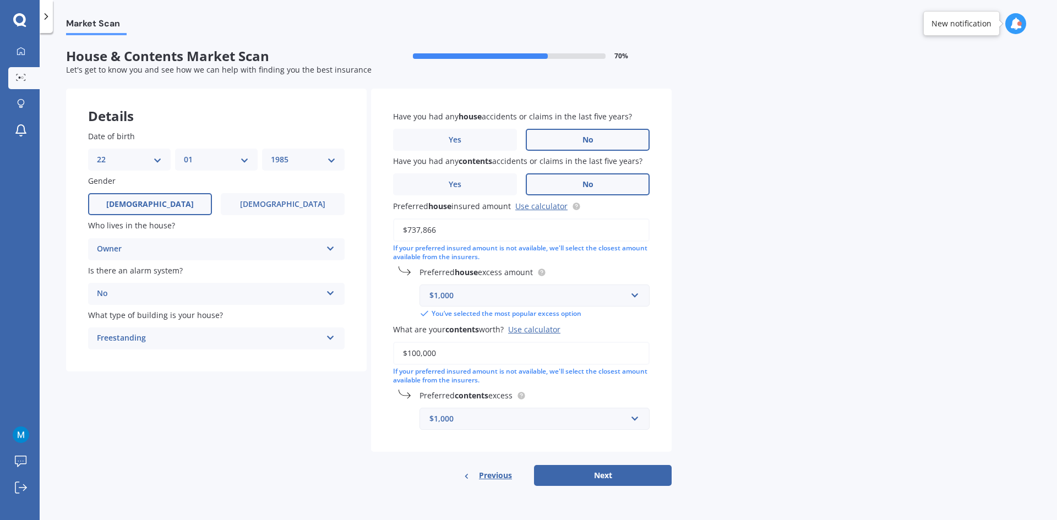
click at [610, 480] on button "Next" at bounding box center [603, 475] width 138 height 21
select select "22"
select select "01"
select select "1985"
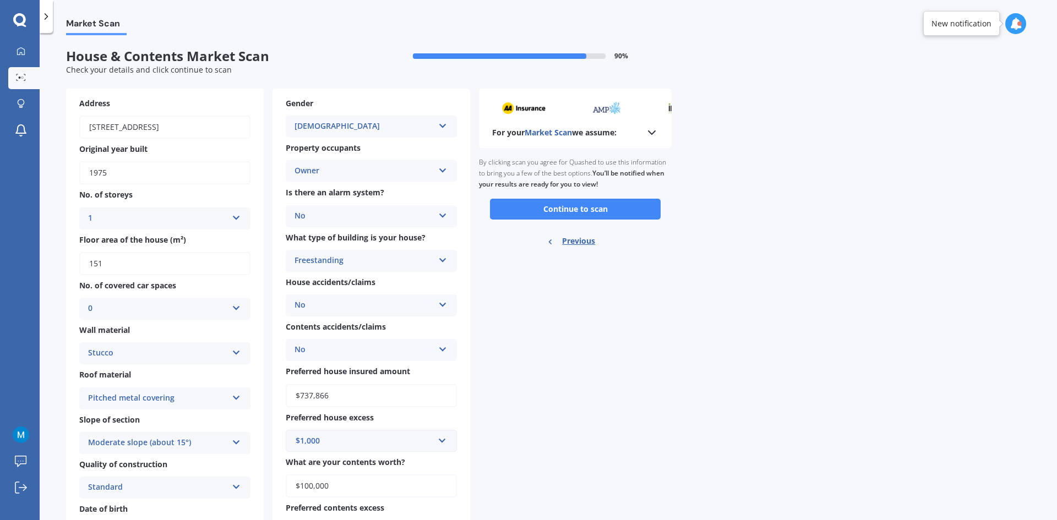
click at [621, 205] on button "Continue to scan" at bounding box center [575, 209] width 171 height 21
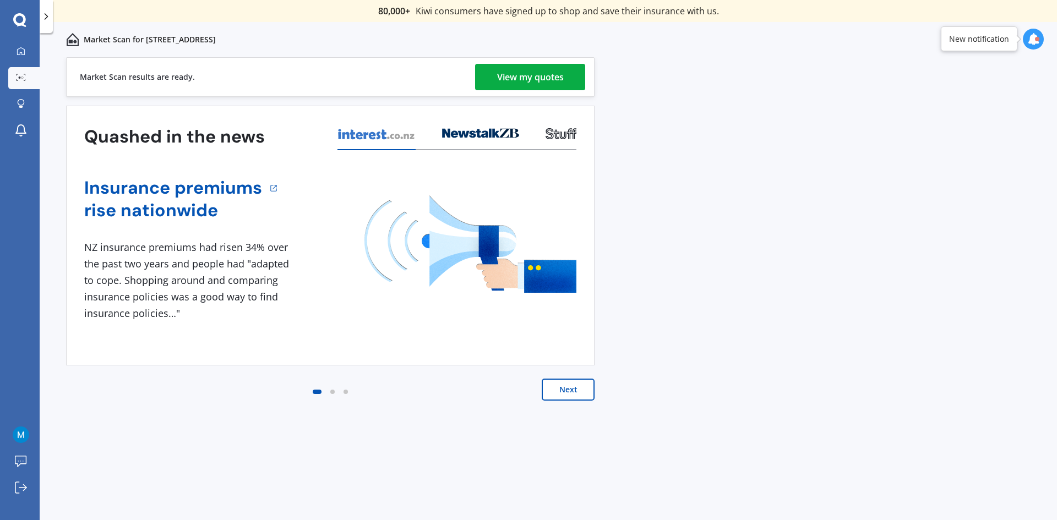
click at [511, 93] on div "Market Scan results are ready. View my quotes" at bounding box center [330, 77] width 529 height 40
click at [518, 74] on div "View my quotes" at bounding box center [530, 77] width 67 height 26
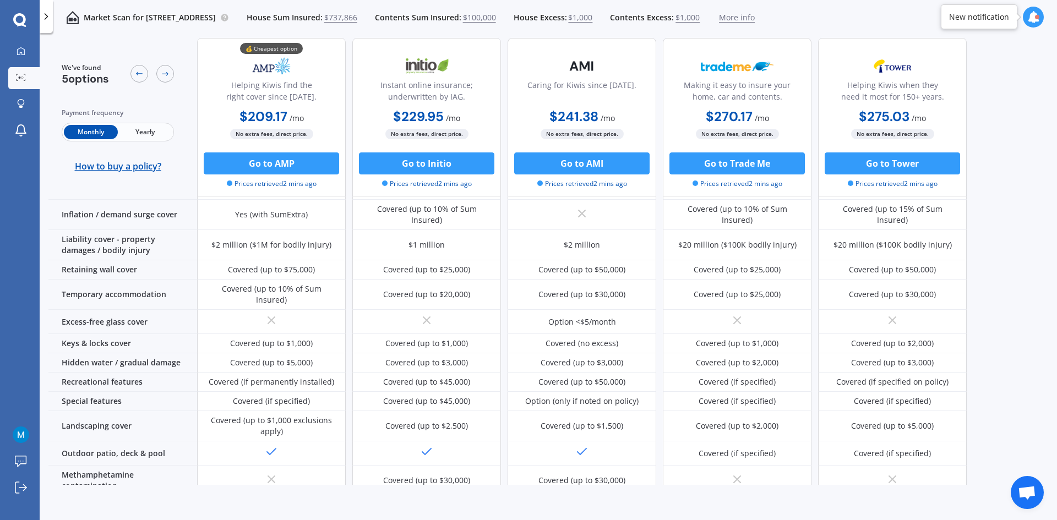
scroll to position [110, 0]
drag, startPoint x: 280, startPoint y: 342, endPoint x: 305, endPoint y: 342, distance: 24.8
click at [305, 356] on div "Covered (up to $5,000)" at bounding box center [271, 361] width 83 height 11
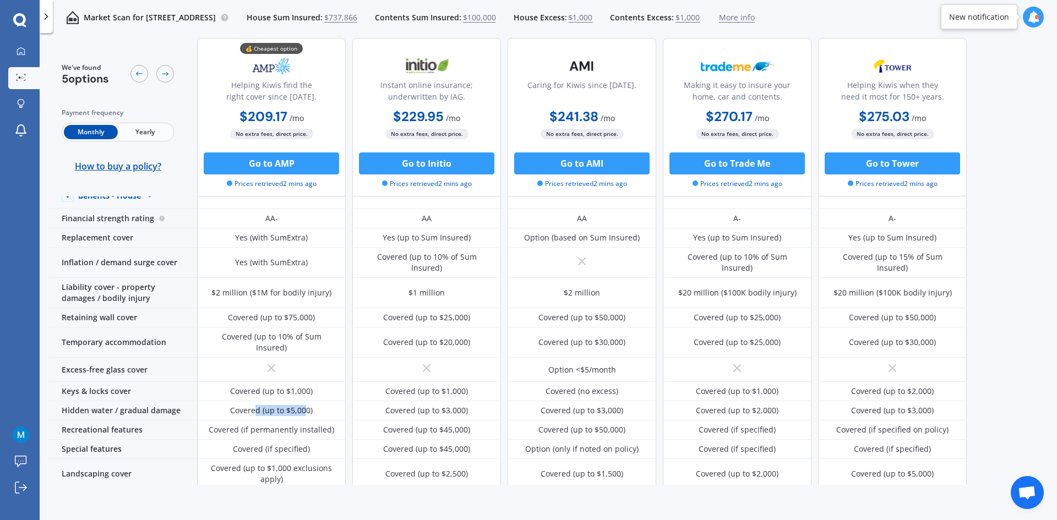
scroll to position [0, 0]
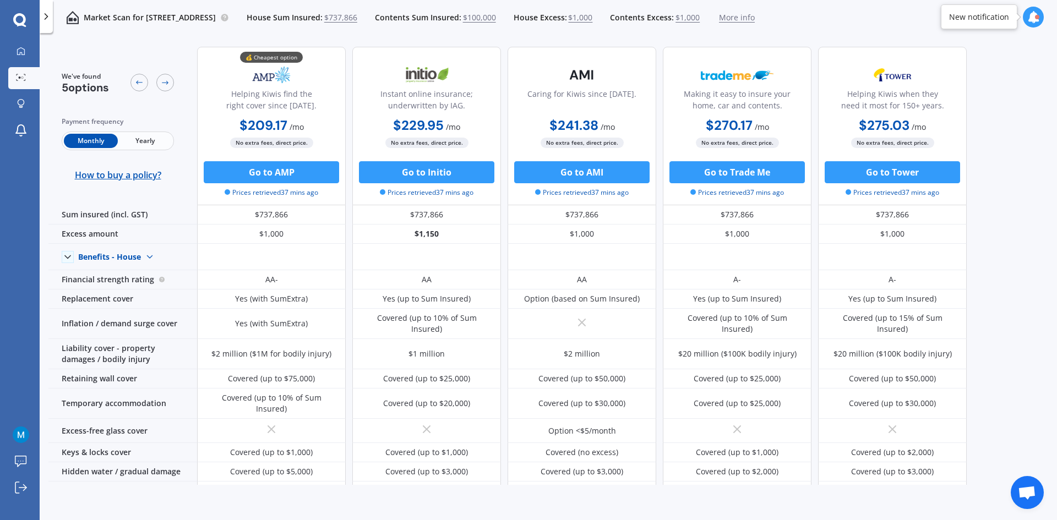
click at [147, 140] on span "Yearly" at bounding box center [145, 141] width 54 height 14
click at [593, 18] on span "$1,000" at bounding box center [580, 17] width 24 height 11
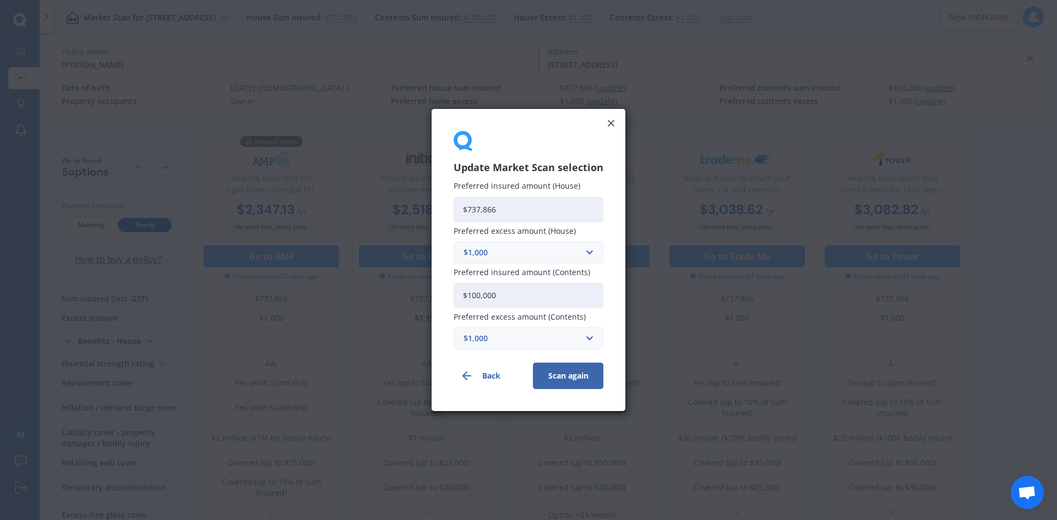
click at [503, 343] on div "$1,000" at bounding box center [522, 339] width 117 height 12
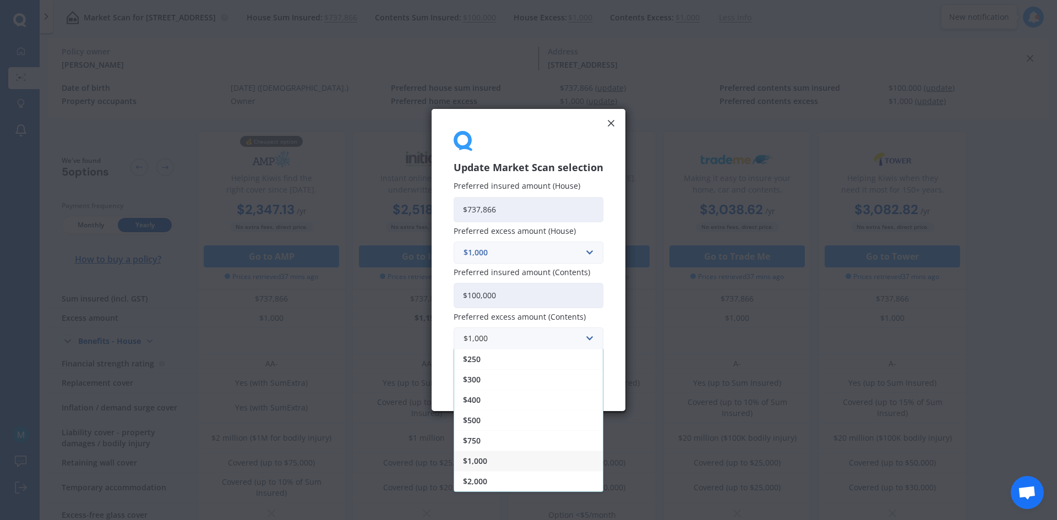
click at [487, 480] on span "$2,000" at bounding box center [475, 482] width 24 height 8
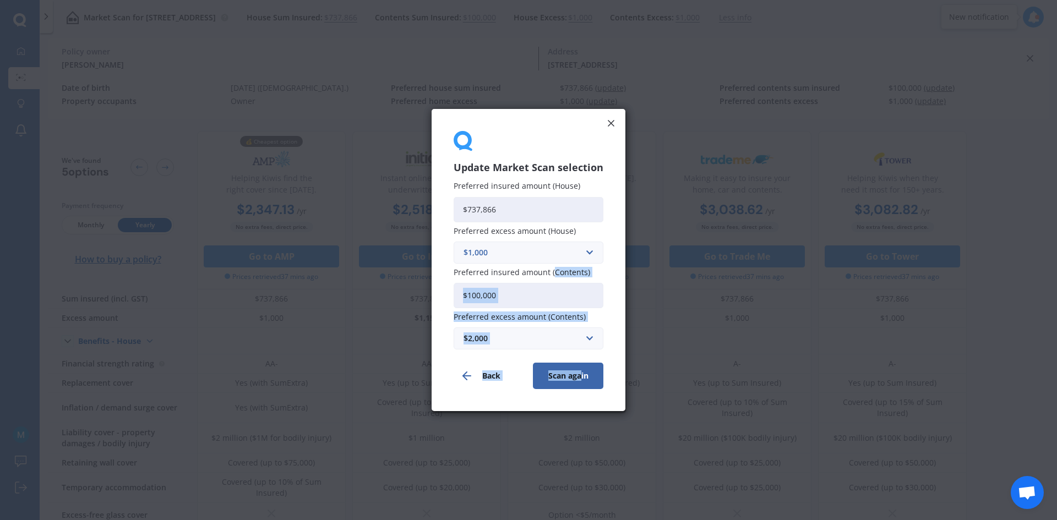
drag, startPoint x: 580, startPoint y: 372, endPoint x: 560, endPoint y: 298, distance: 76.6
click at [556, 272] on form "Update Market Scan selection Preferred insured amount (House) $737,866 Preferre…" at bounding box center [529, 275] width 150 height 228
click at [552, 343] on div "$2,000" at bounding box center [522, 339] width 117 height 12
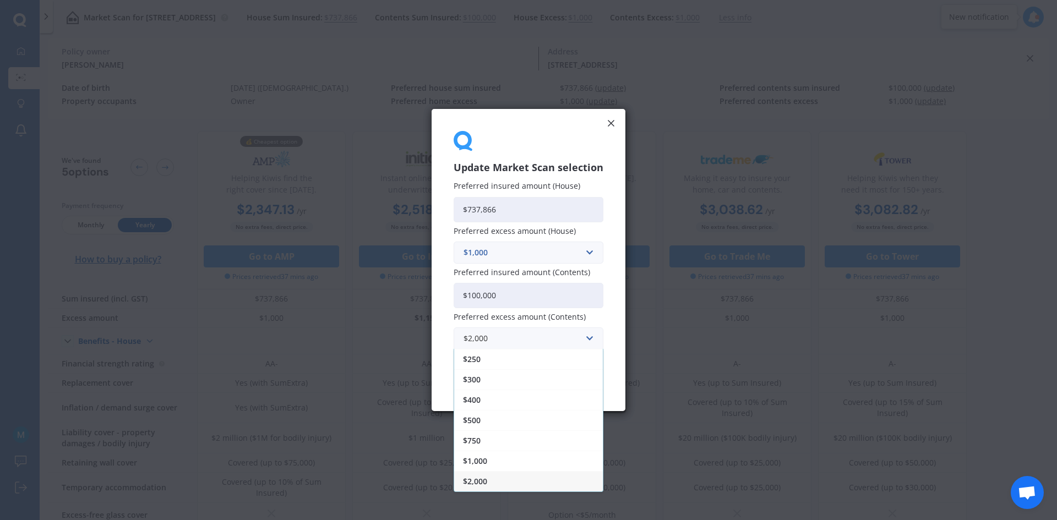
click at [478, 464] on span "$1,000" at bounding box center [475, 462] width 24 height 8
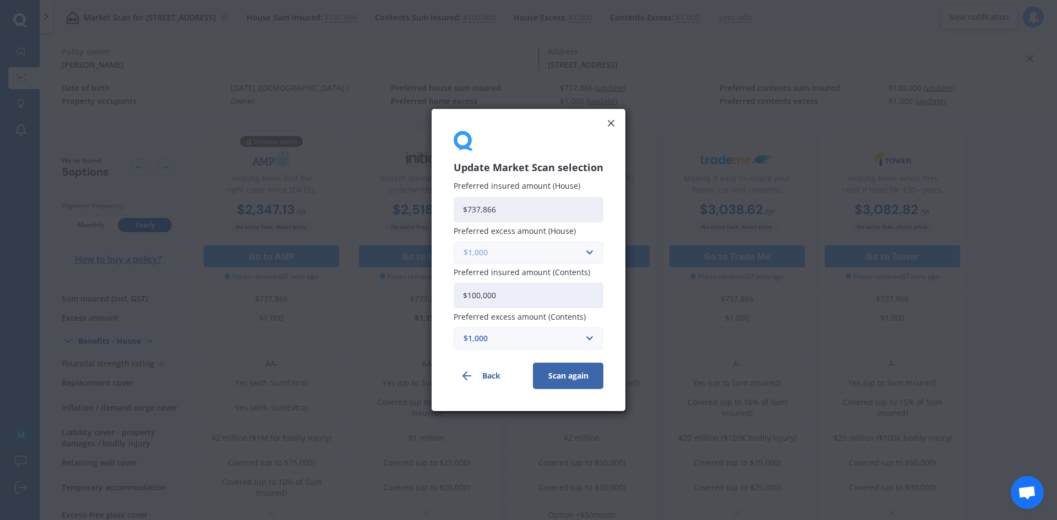
click at [578, 246] on input "text" at bounding box center [525, 252] width 140 height 21
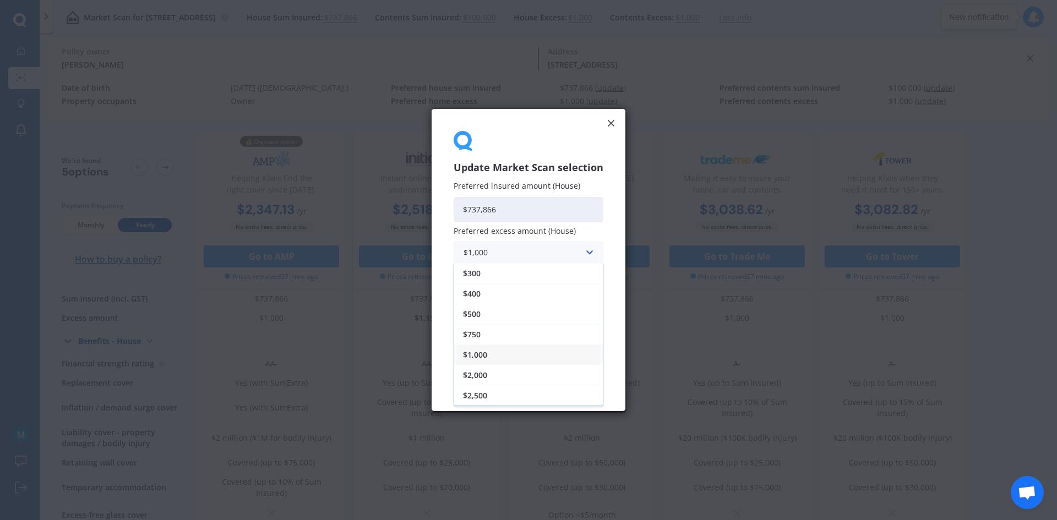
click at [475, 394] on span "$2,500" at bounding box center [475, 396] width 24 height 8
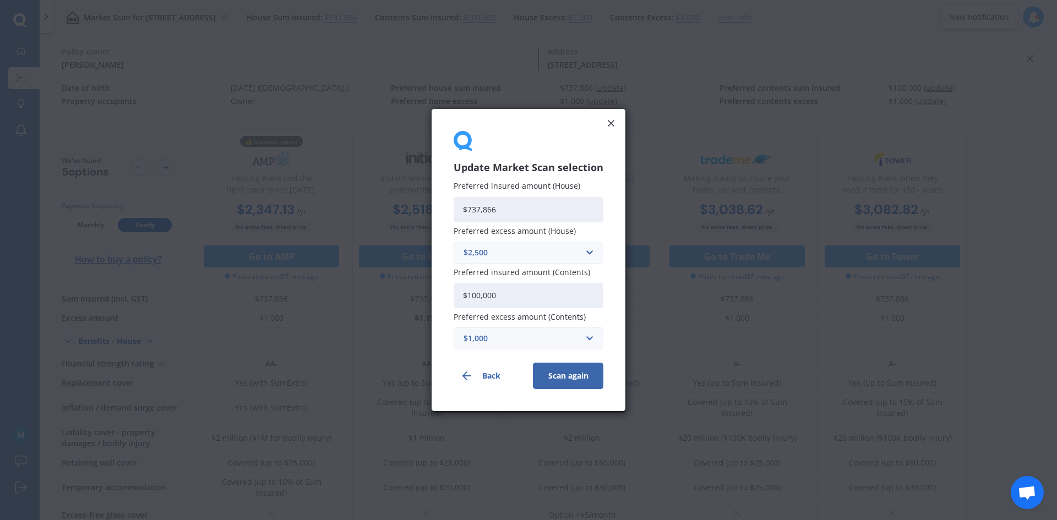
drag, startPoint x: 474, startPoint y: 292, endPoint x: 481, endPoint y: 294, distance: 7.0
click at [481, 294] on input "$100,000" at bounding box center [529, 295] width 150 height 25
click at [569, 370] on button "Scan again" at bounding box center [568, 376] width 70 height 26
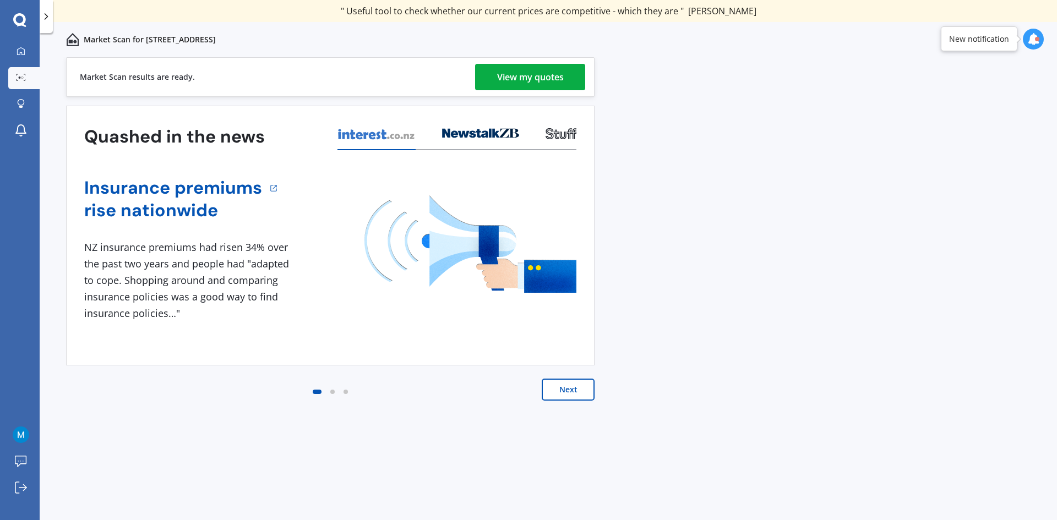
click at [554, 70] on div "View my quotes" at bounding box center [530, 77] width 67 height 26
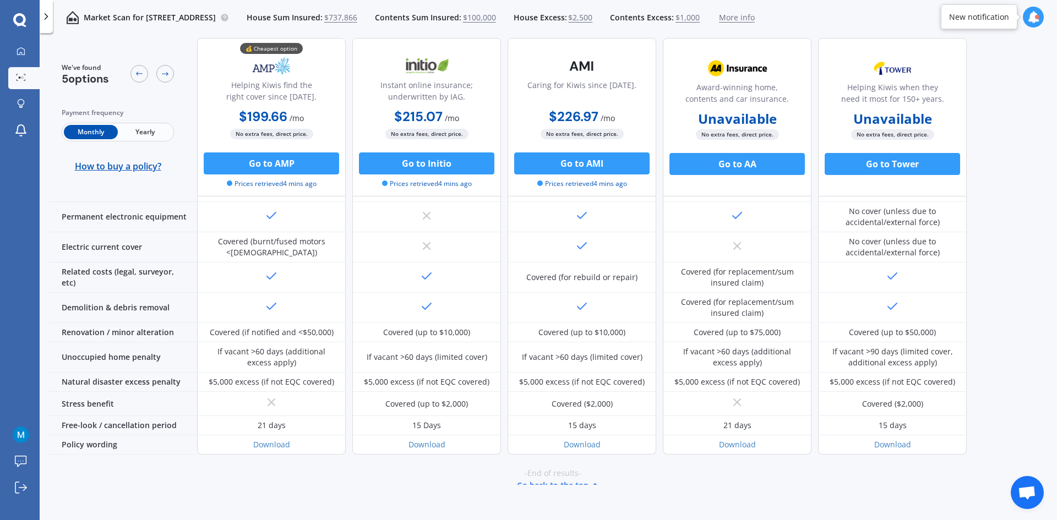
scroll to position [411, 0]
